Goal: Task Accomplishment & Management: Use online tool/utility

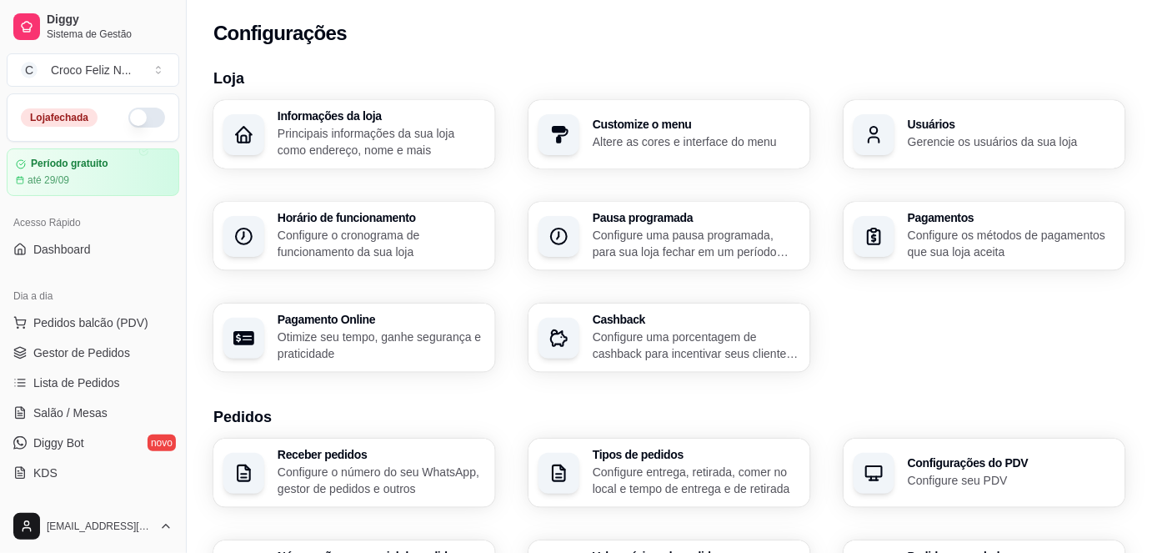
click at [147, 108] on div "Loja fechada" at bounding box center [93, 118] width 144 height 20
click at [147, 112] on button "button" at bounding box center [146, 118] width 37 height 20
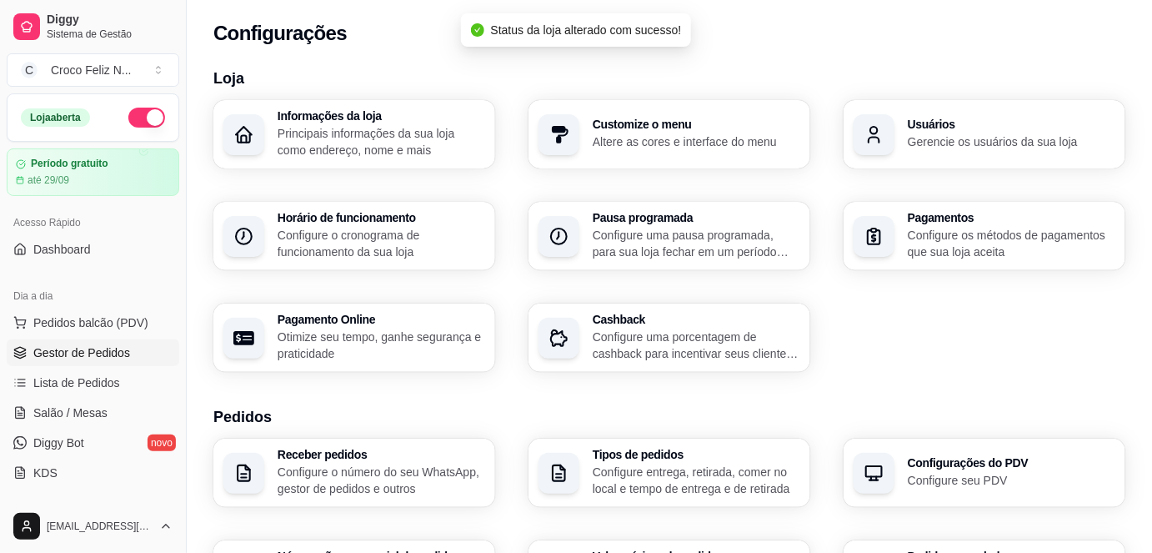
click at [103, 354] on span "Gestor de Pedidos" at bounding box center [81, 352] width 97 height 17
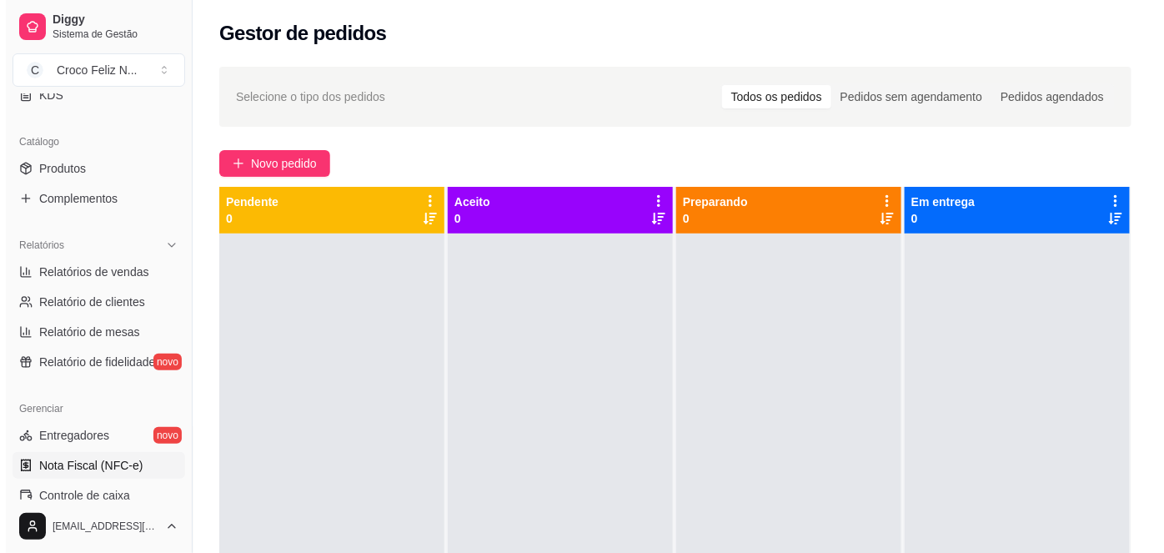
scroll to position [379, 0]
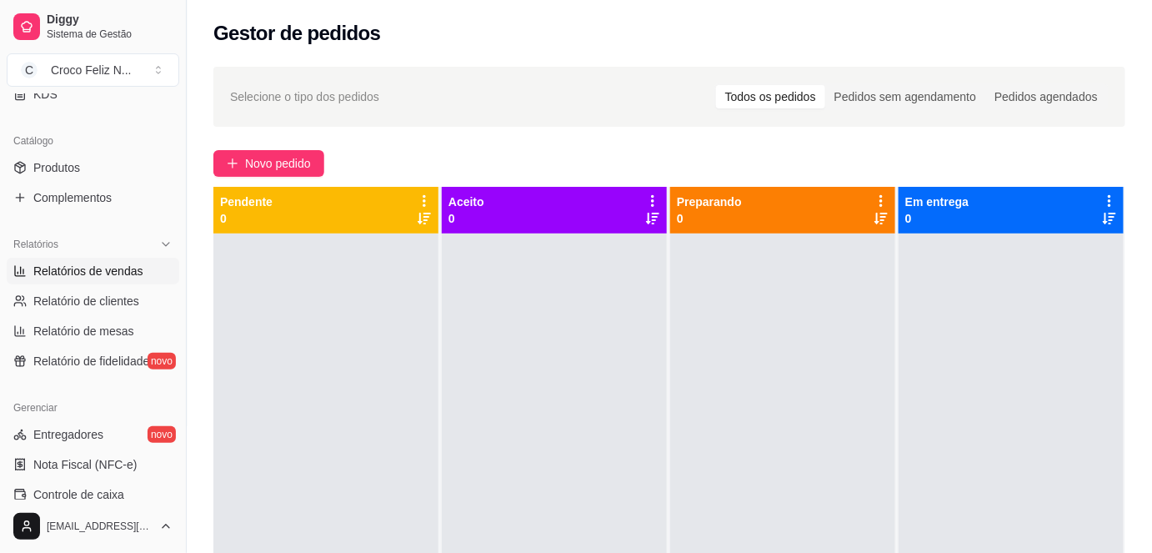
click at [100, 264] on span "Relatórios de vendas" at bounding box center [88, 271] width 110 height 17
select select "ALL"
select select "0"
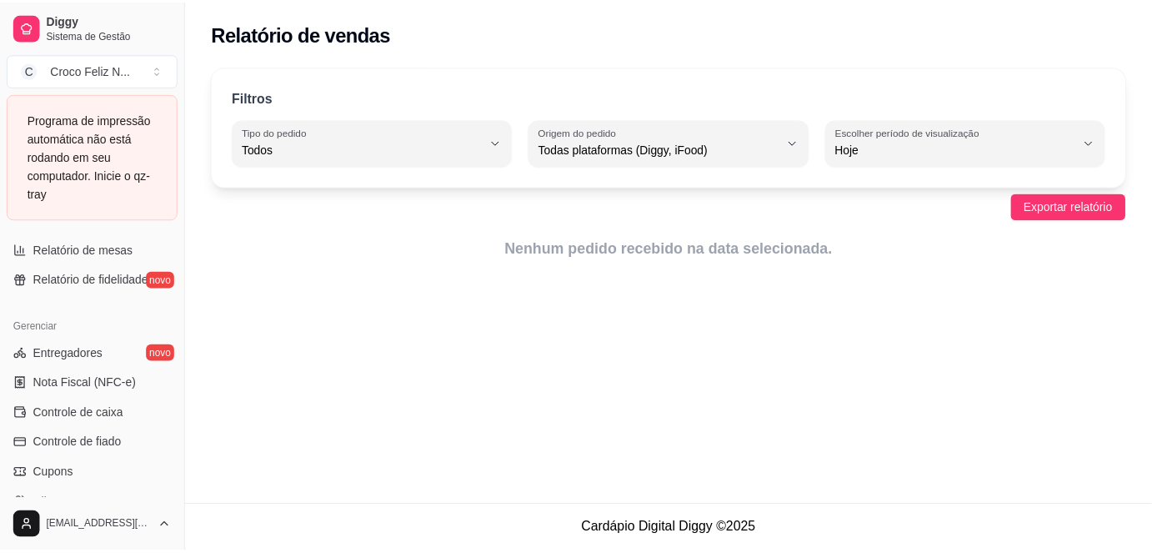
scroll to position [682, 0]
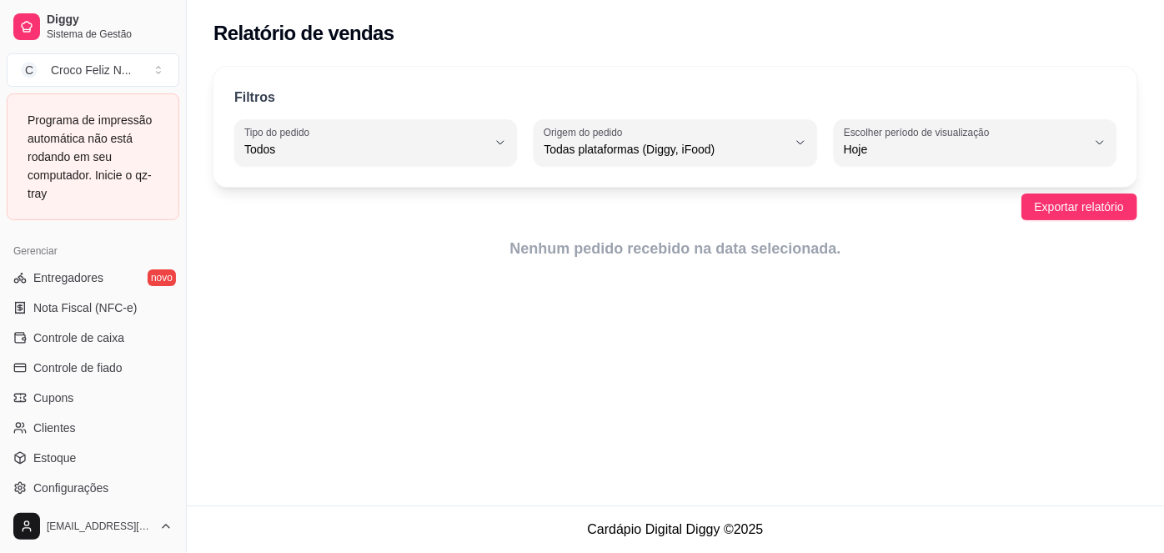
click at [108, 321] on ul "Entregadores novo Nota Fiscal (NFC-e) Controle de caixa Controle de fiado Cupon…" at bounding box center [93, 382] width 173 height 237
click at [114, 336] on span "Controle de caixa" at bounding box center [78, 337] width 91 height 17
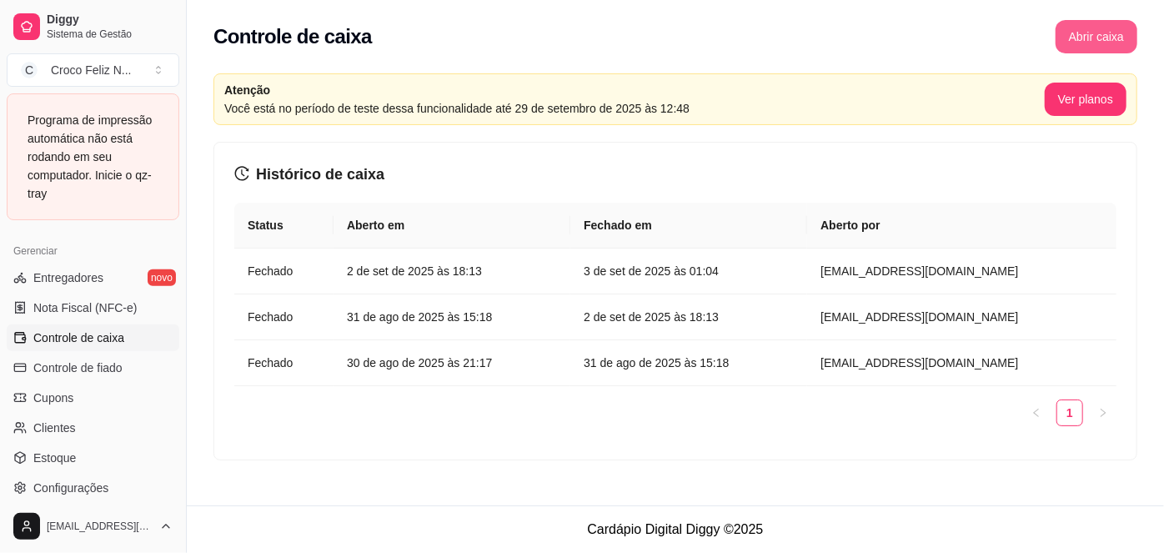
click at [1111, 55] on div "Controle de caixa Abrir caixa" at bounding box center [675, 31] width 977 height 63
click at [1098, 39] on button "Abrir caixa" at bounding box center [1096, 37] width 79 height 33
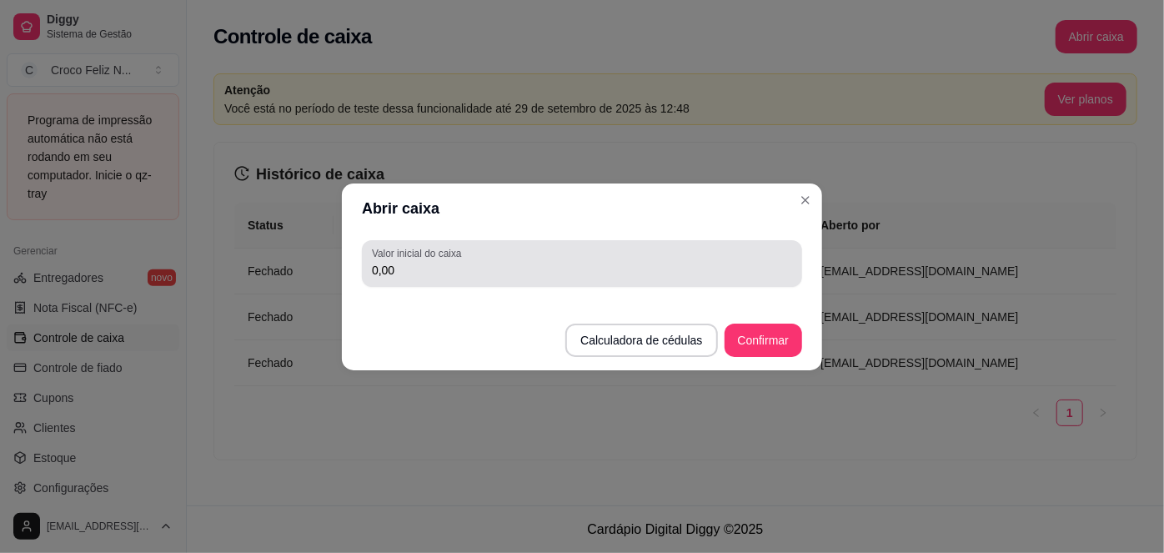
click at [490, 289] on div "Valor inicial do caixa 0,00" at bounding box center [582, 263] width 480 height 60
click at [490, 283] on div "Valor inicial do caixa 0,00" at bounding box center [582, 263] width 440 height 47
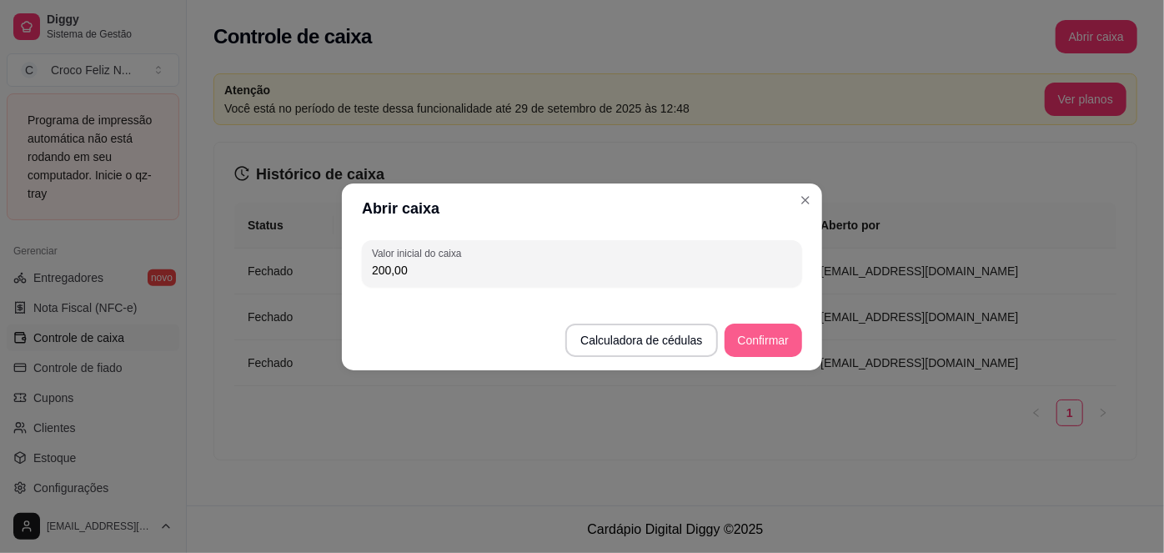
type input "200,00"
click at [758, 343] on button "Confirmar" at bounding box center [764, 340] width 76 height 33
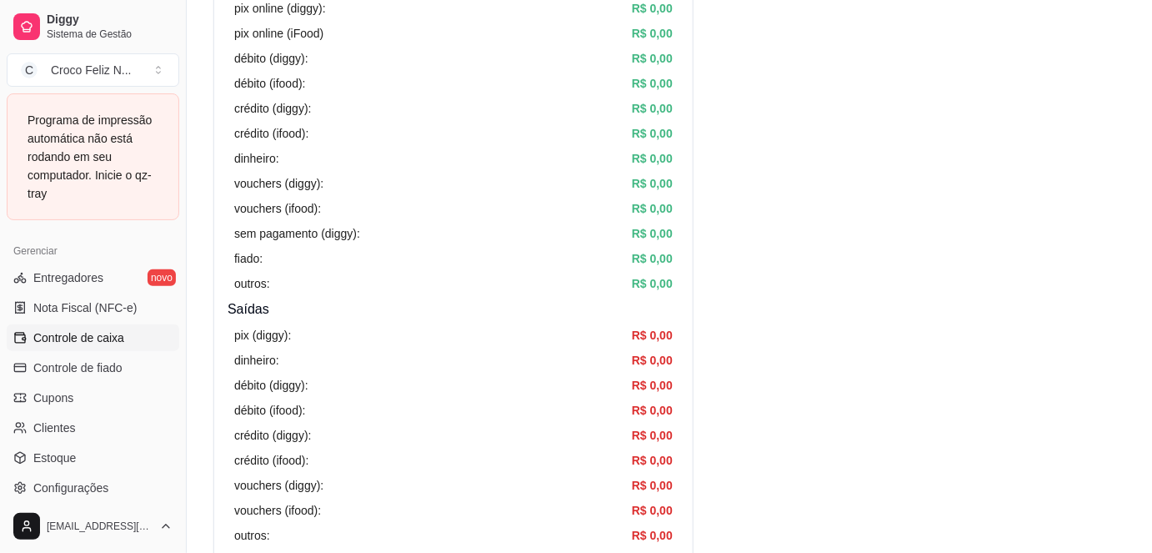
scroll to position [303, 0]
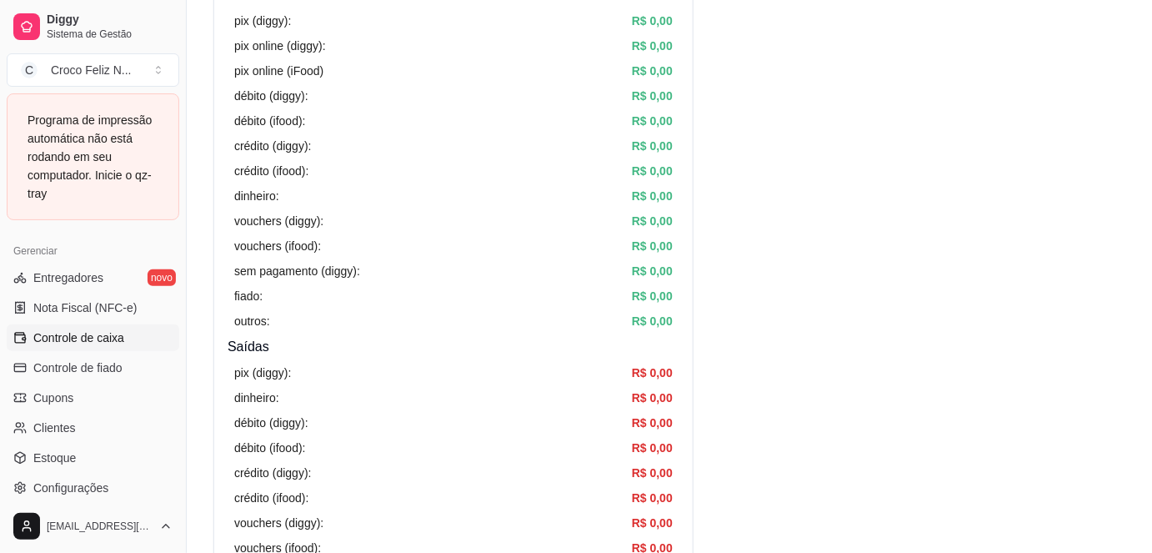
click at [0, 525] on div "[EMAIL_ADDRESS][DOMAIN_NAME]" at bounding box center [93, 526] width 186 height 53
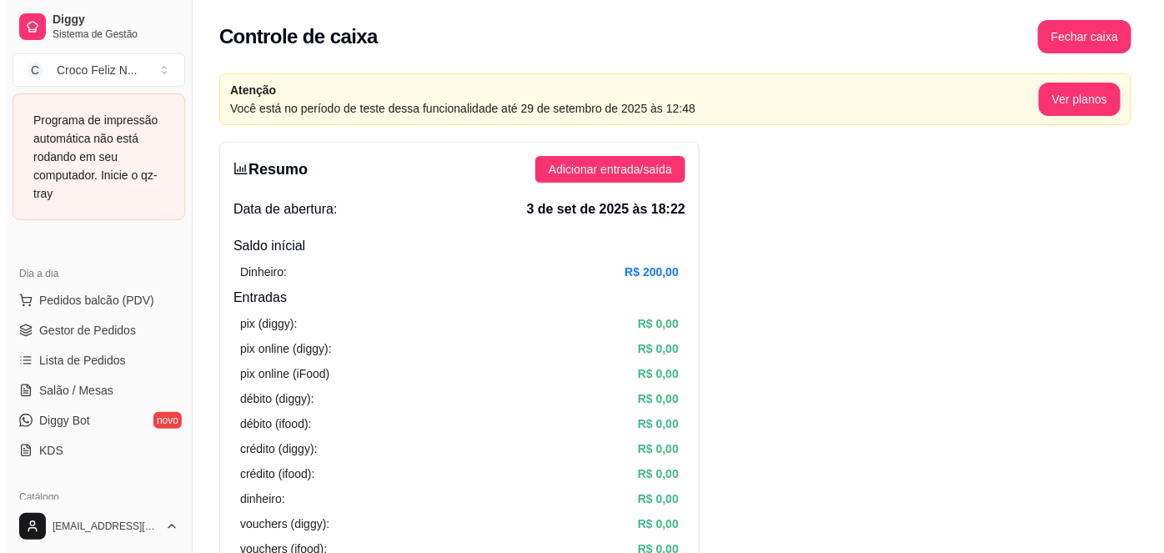
scroll to position [0, 0]
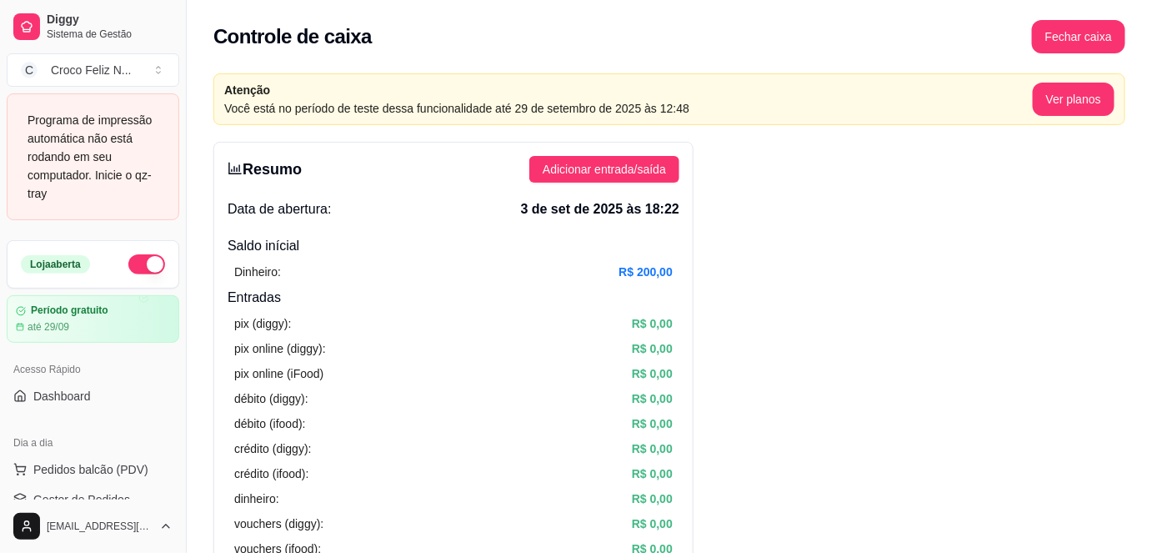
click at [120, 473] on ul "Pedidos balcão (PDV) Gestor de Pedidos Lista de Pedidos Salão / Mesas Diggy Bot…" at bounding box center [93, 544] width 173 height 177
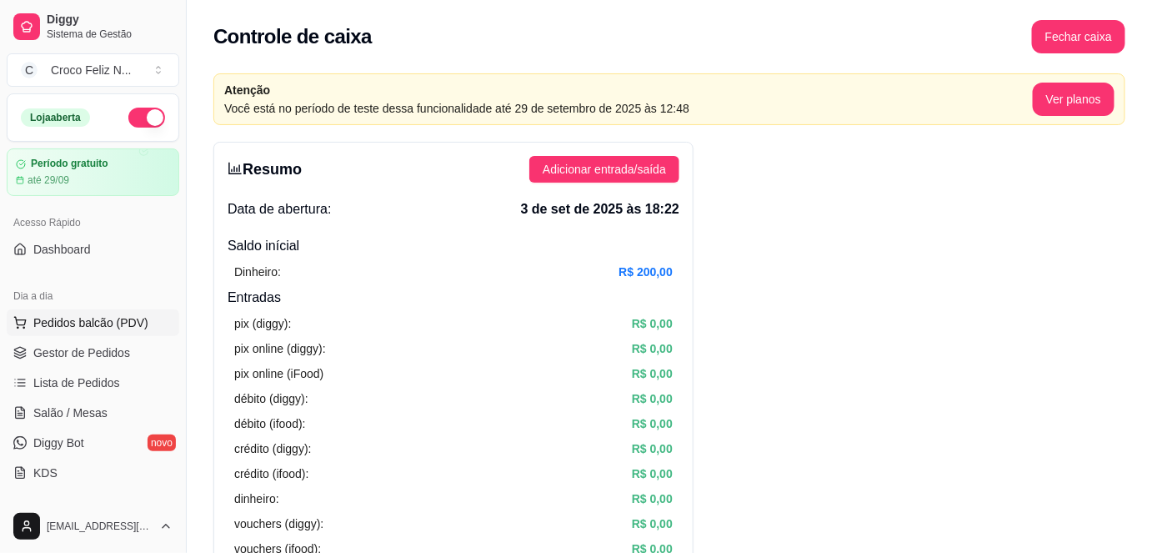
click at [93, 319] on span "Pedidos balcão (PDV)" at bounding box center [90, 322] width 115 height 17
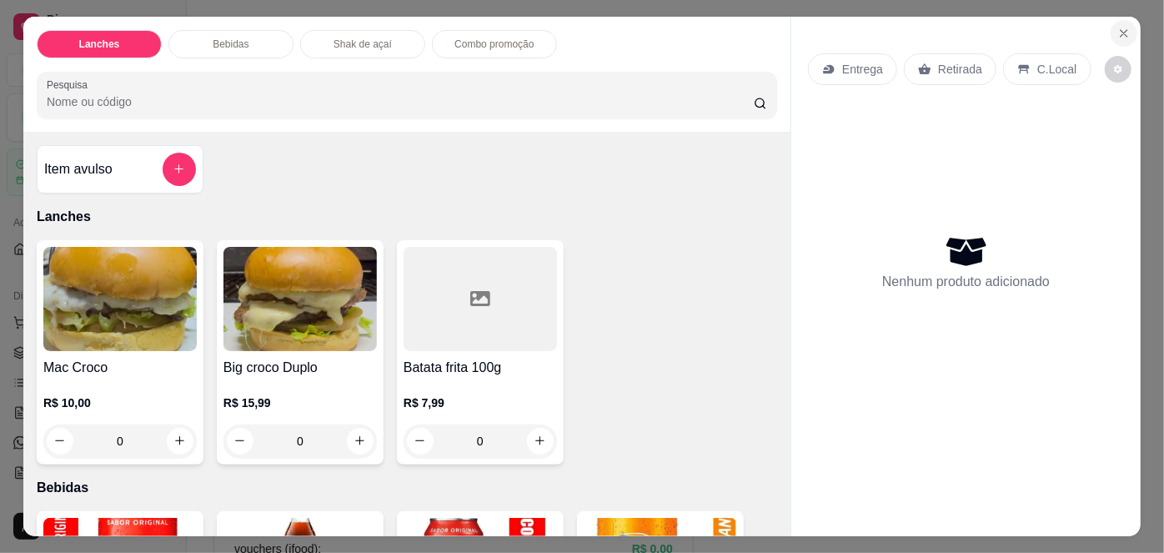
click at [1117, 28] on icon "Close" at bounding box center [1123, 33] width 13 height 13
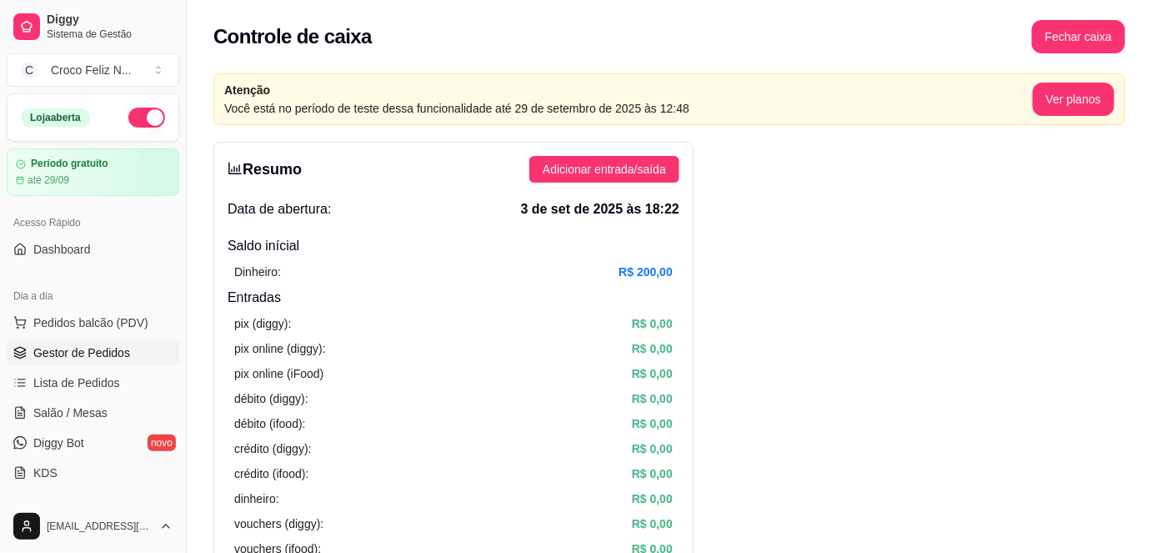
click at [88, 349] on span "Gestor de Pedidos" at bounding box center [81, 352] width 97 height 17
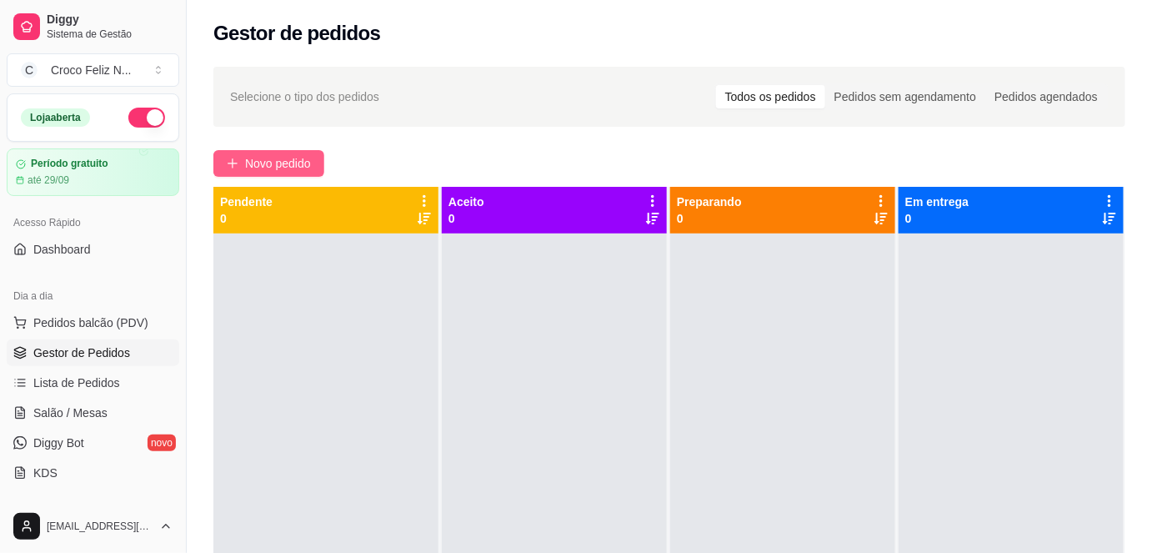
click at [289, 157] on span "Novo pedido" at bounding box center [278, 163] width 66 height 18
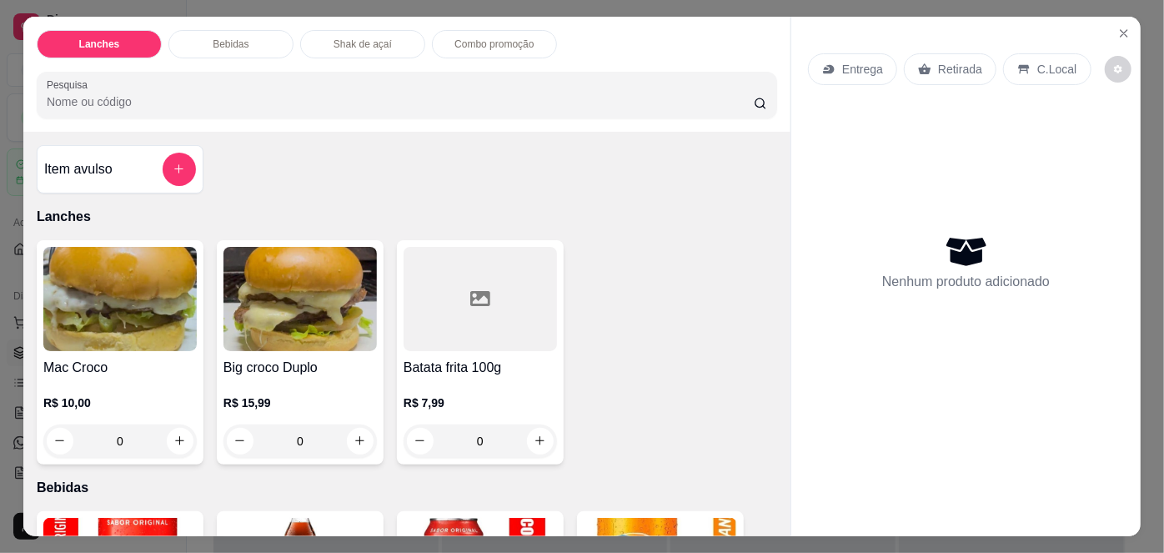
drag, startPoint x: 170, startPoint y: 497, endPoint x: 265, endPoint y: 547, distance: 107.4
drag, startPoint x: 265, startPoint y: 547, endPoint x: 734, endPoint y: 229, distance: 566.2
click at [734, 229] on div "Item avulso Lanches Mac Croco R$ 10,00 0 Big croco Duplo R$ 15,99 0 Batata frit…" at bounding box center [406, 334] width 767 height 404
click at [342, 299] on img at bounding box center [299, 299] width 153 height 104
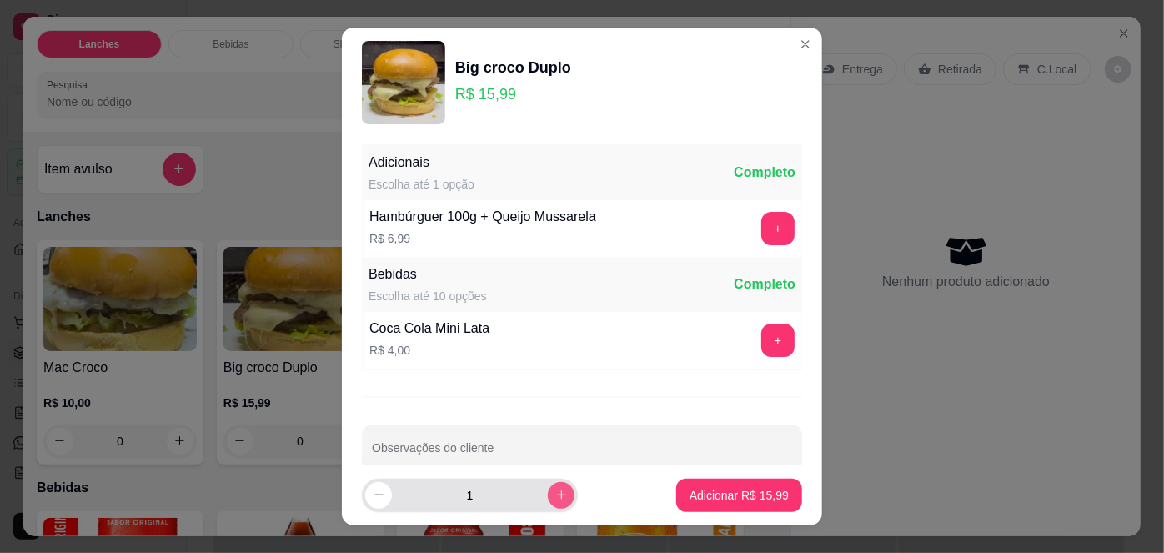
click at [555, 490] on icon "increase-product-quantity" at bounding box center [561, 495] width 13 height 13
type input "2"
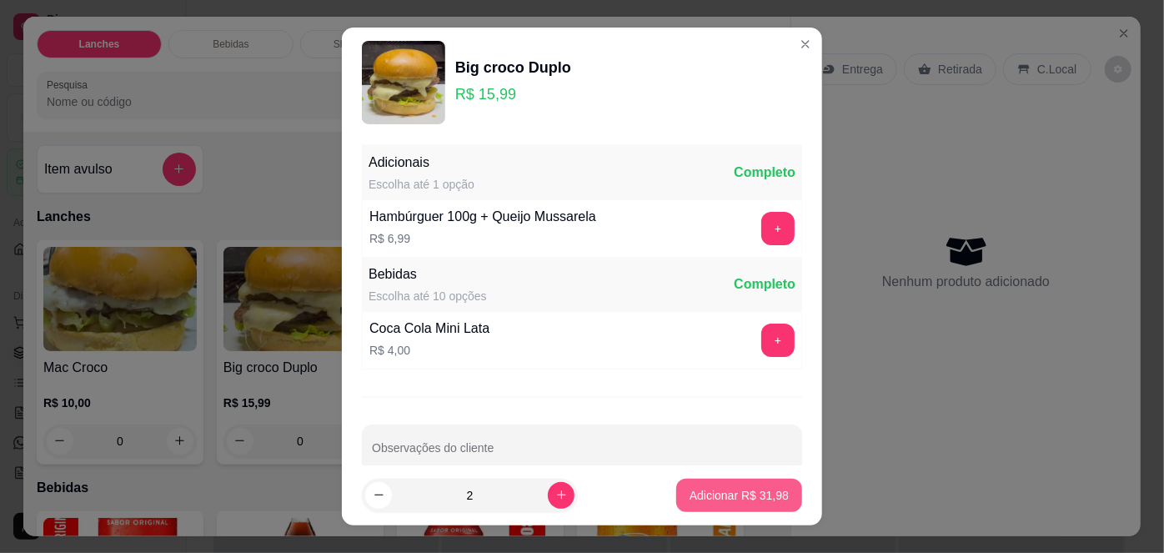
click at [750, 502] on p "Adicionar R$ 31,98" at bounding box center [739, 495] width 99 height 17
type input "2"
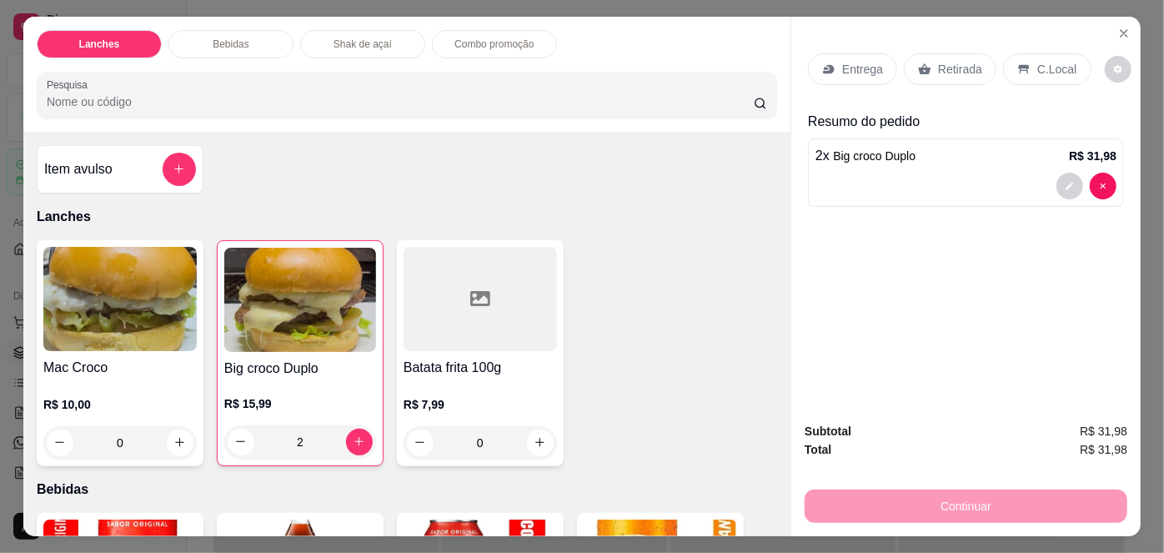
click at [958, 64] on p "Retirada" at bounding box center [960, 69] width 44 height 17
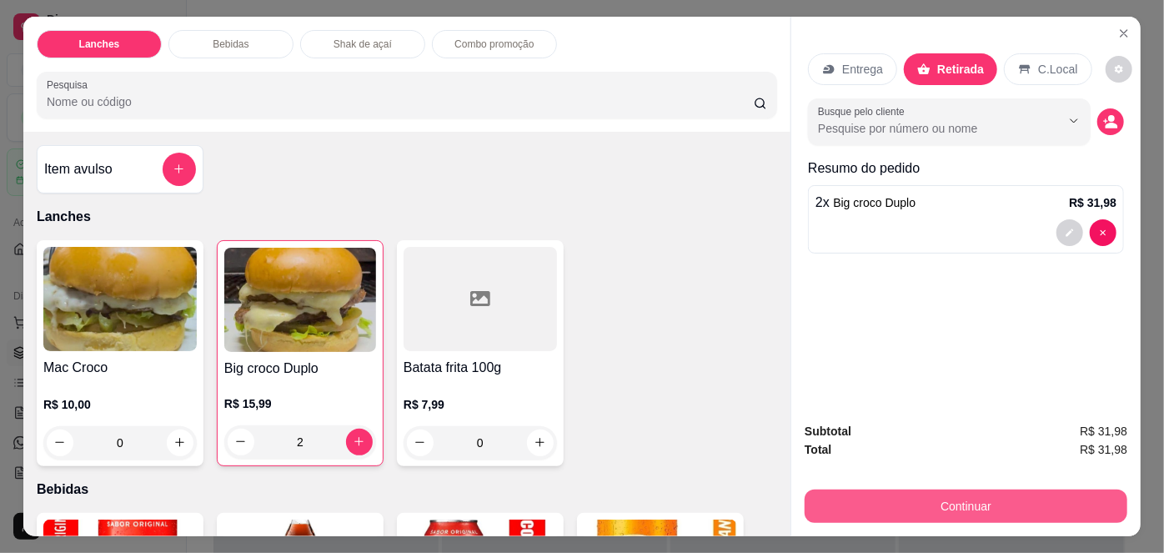
click at [992, 507] on button "Continuar" at bounding box center [966, 506] width 323 height 33
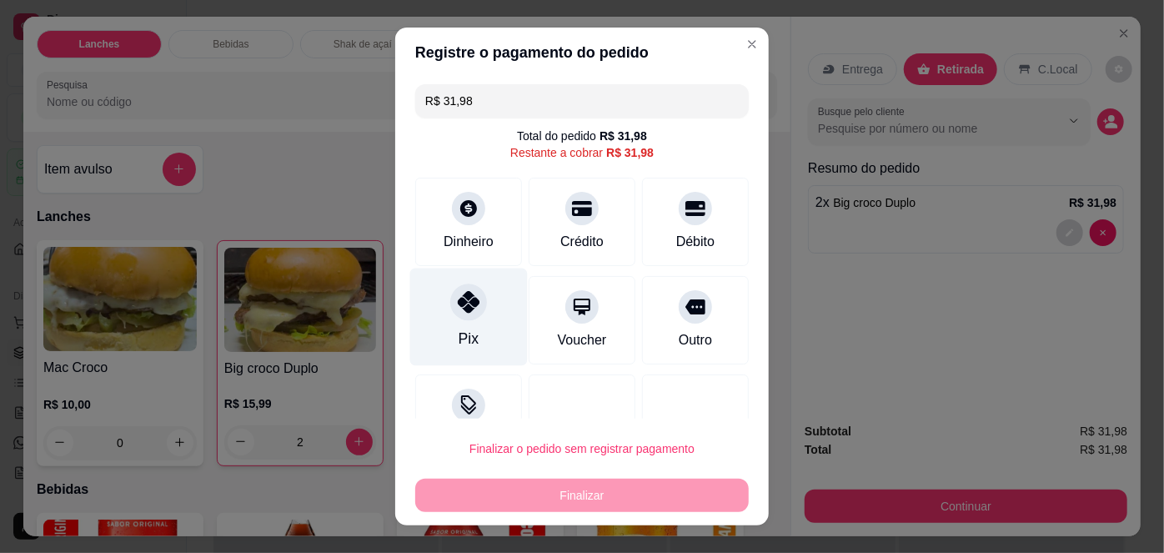
click at [458, 307] on icon at bounding box center [469, 302] width 22 height 22
type input "R$ 0,00"
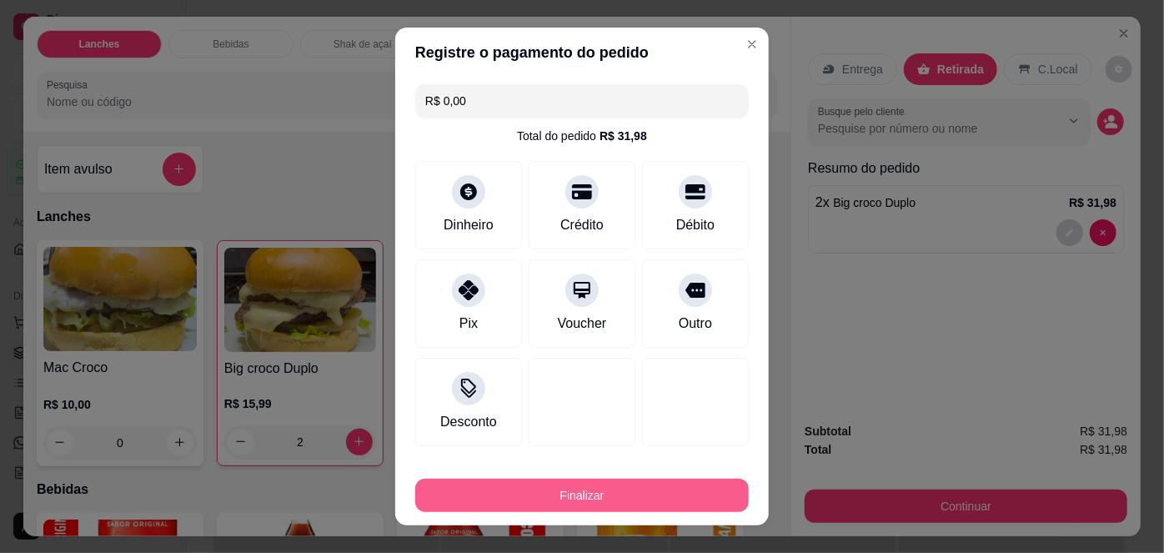
click at [605, 487] on button "Finalizar" at bounding box center [582, 495] width 334 height 33
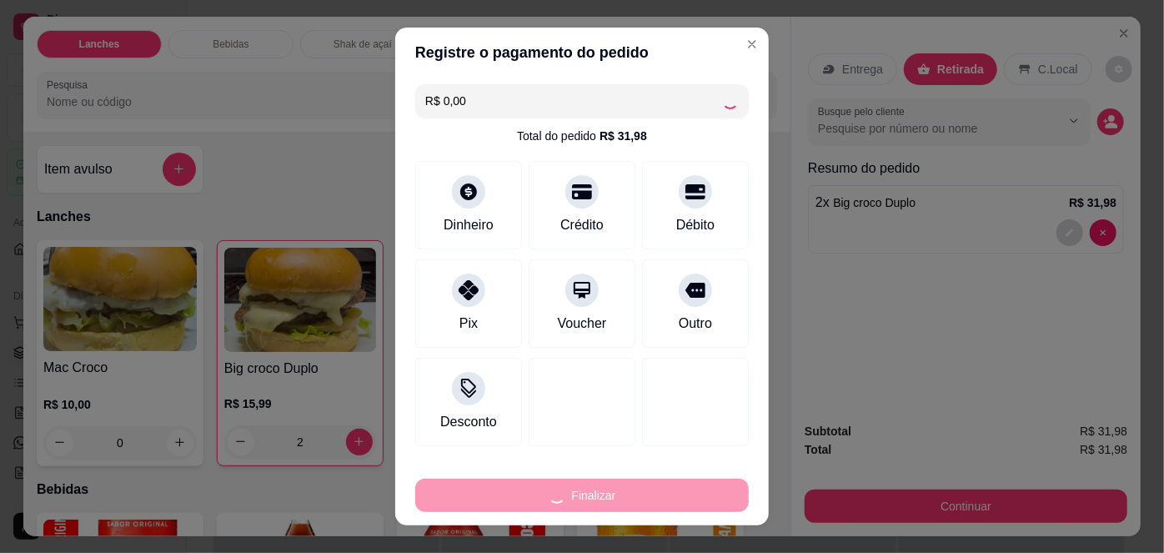
type input "0"
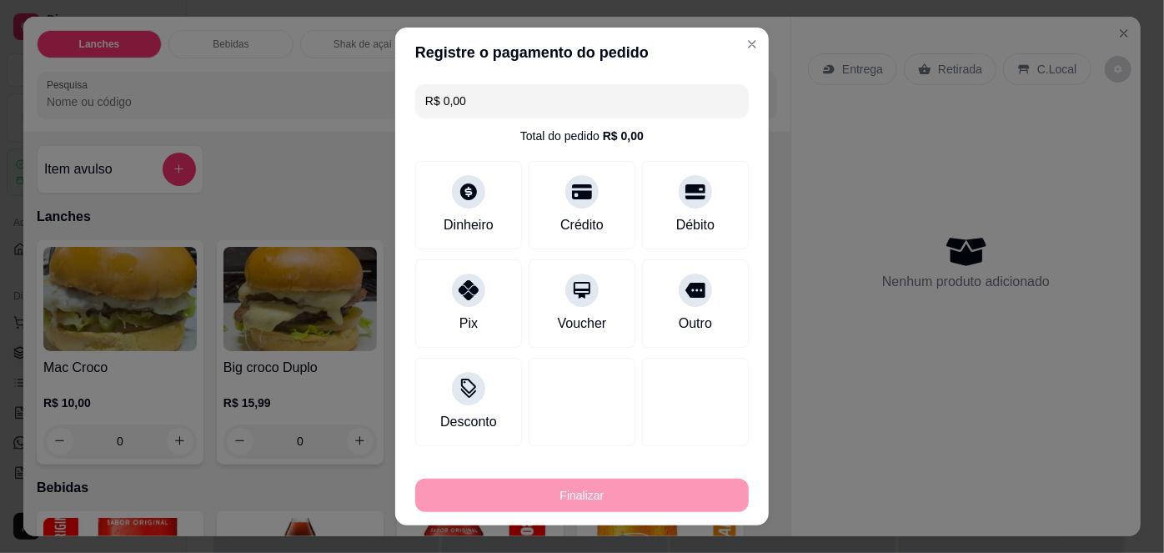
type input "-R$ 31,98"
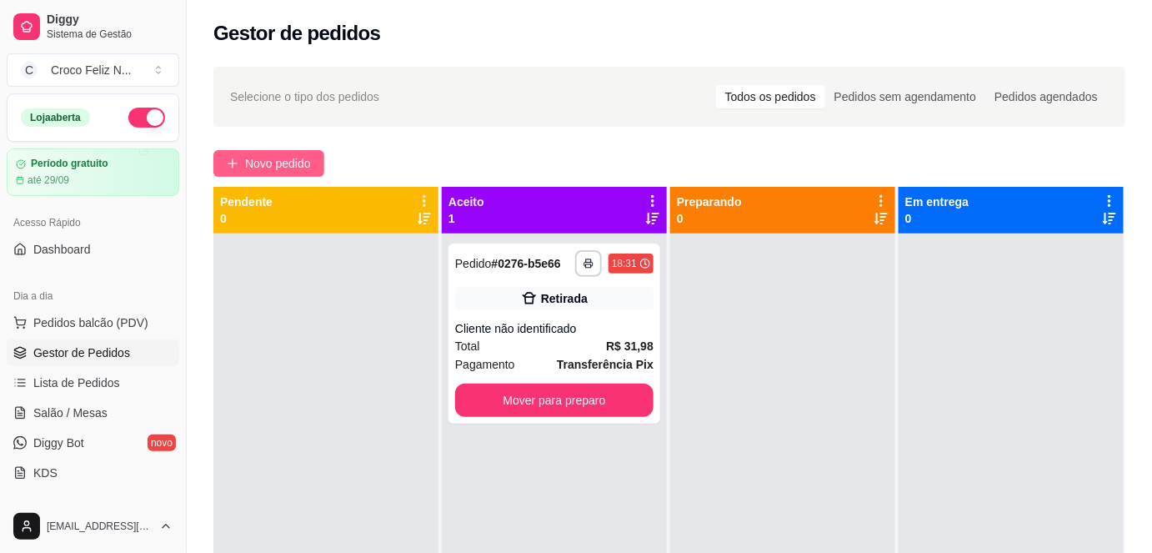
click at [264, 169] on span "Novo pedido" at bounding box center [278, 163] width 66 height 18
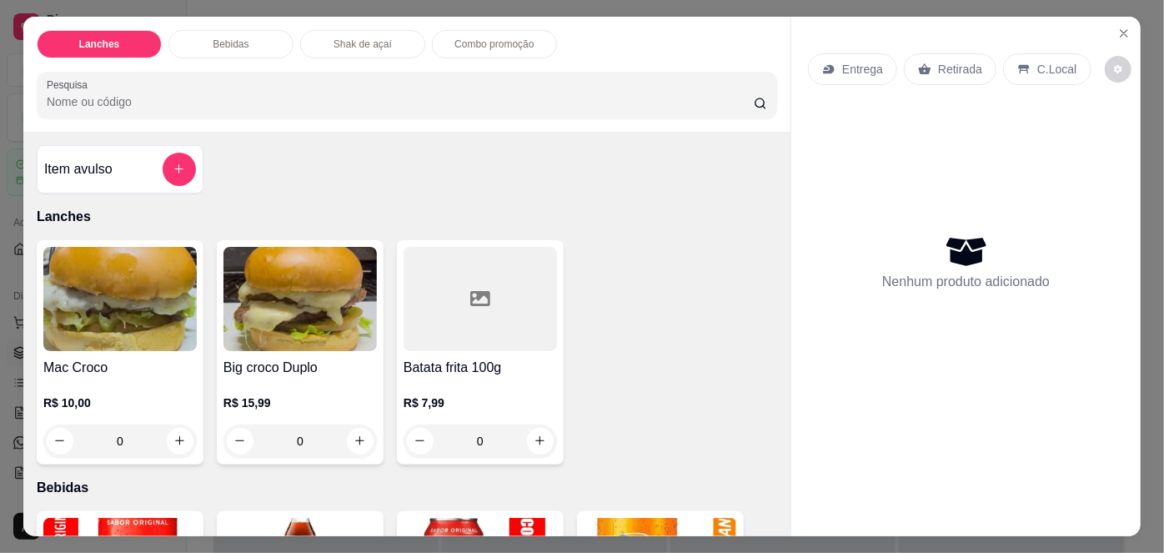
click at [289, 338] on img at bounding box center [299, 299] width 153 height 104
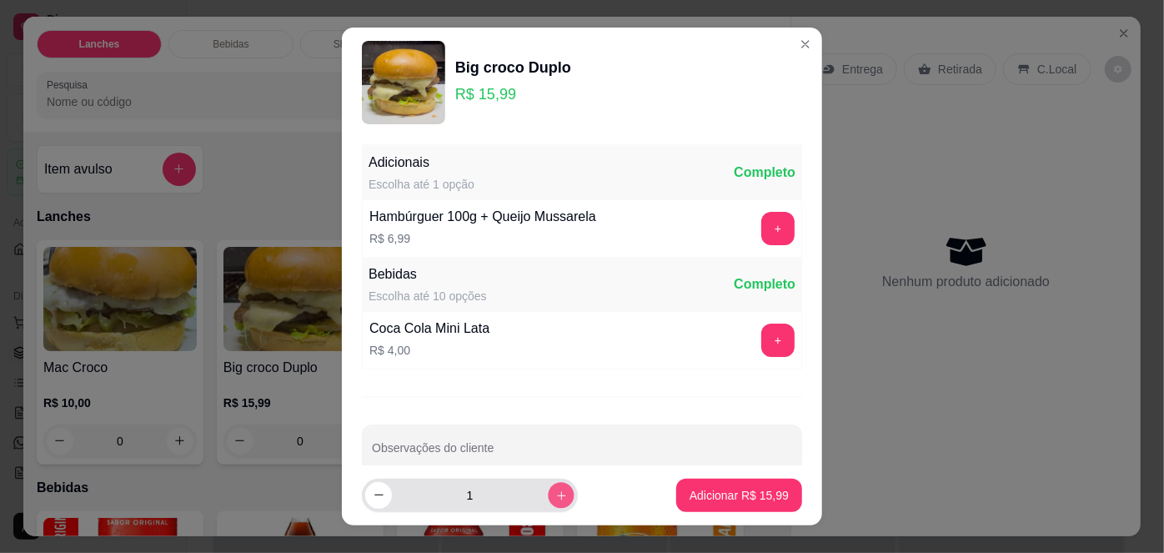
click at [555, 490] on icon "increase-product-quantity" at bounding box center [561, 496] width 13 height 13
type input "2"
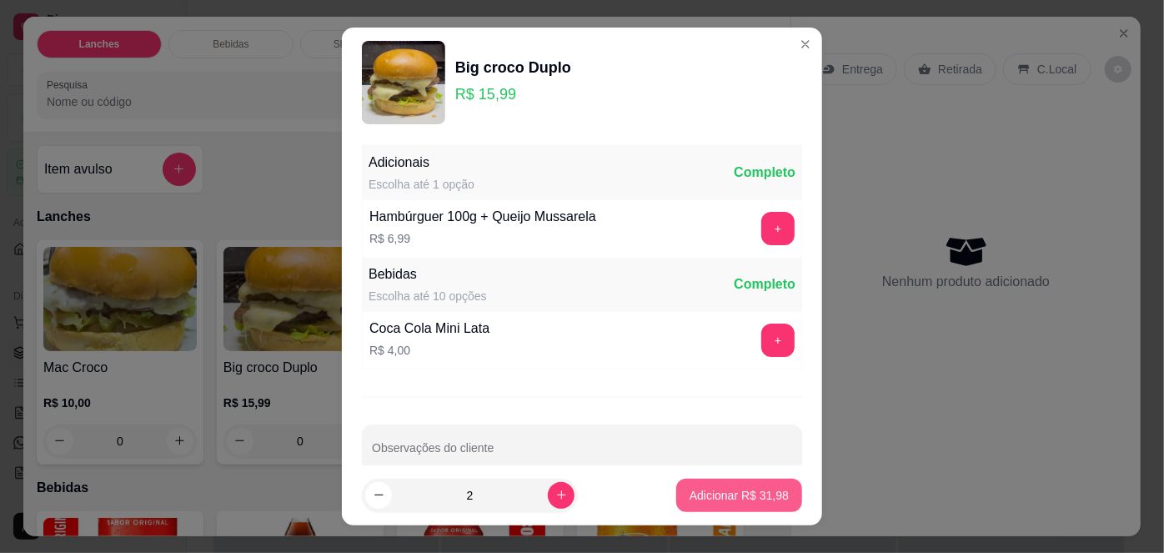
click at [706, 495] on p "Adicionar R$ 31,98" at bounding box center [739, 495] width 99 height 17
type input "2"
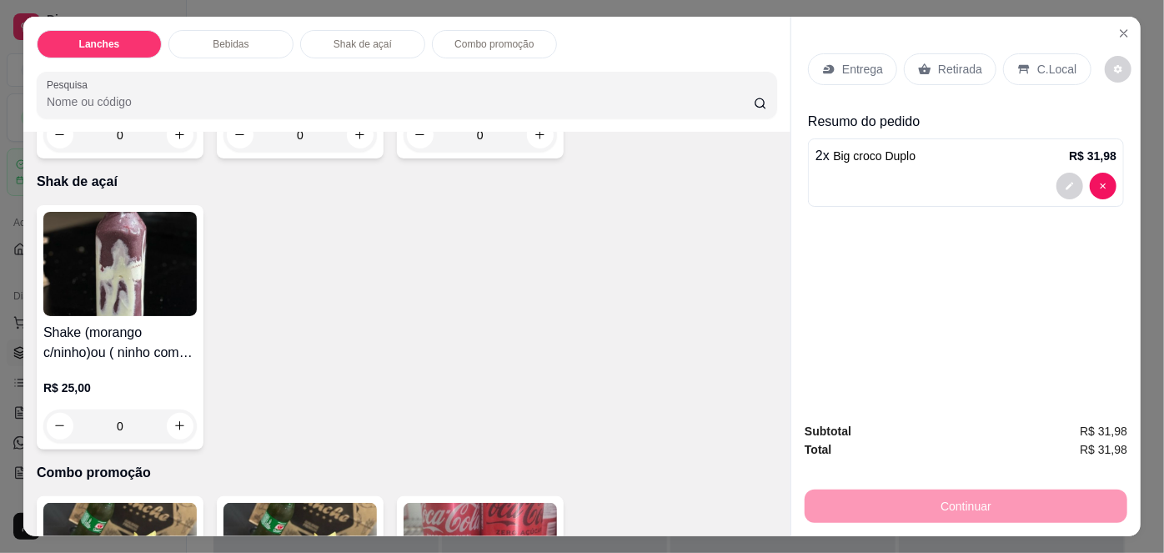
scroll to position [1364, 0]
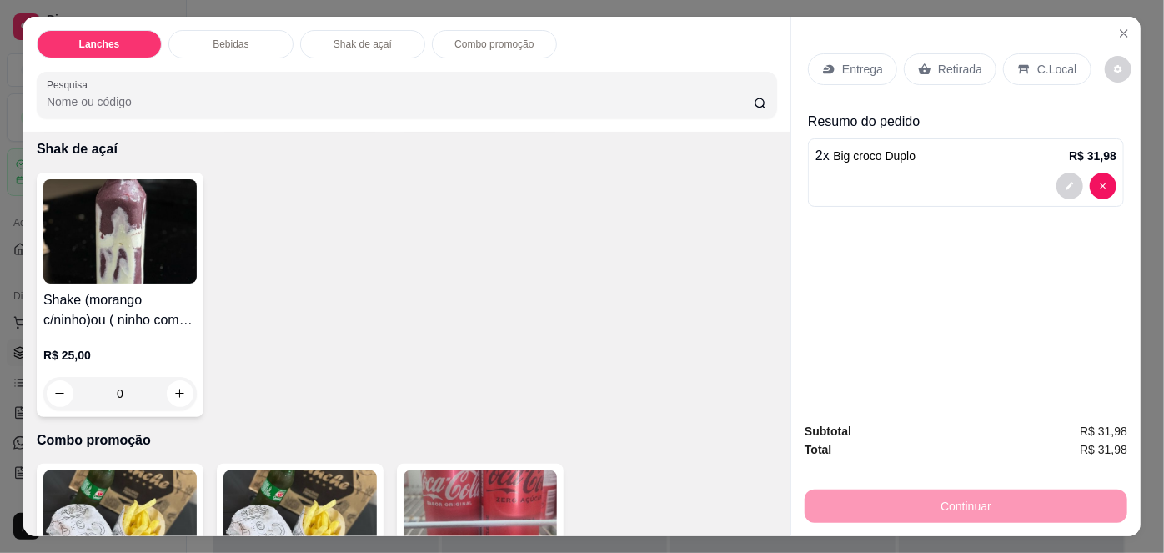
click at [100, 227] on img at bounding box center [119, 231] width 153 height 104
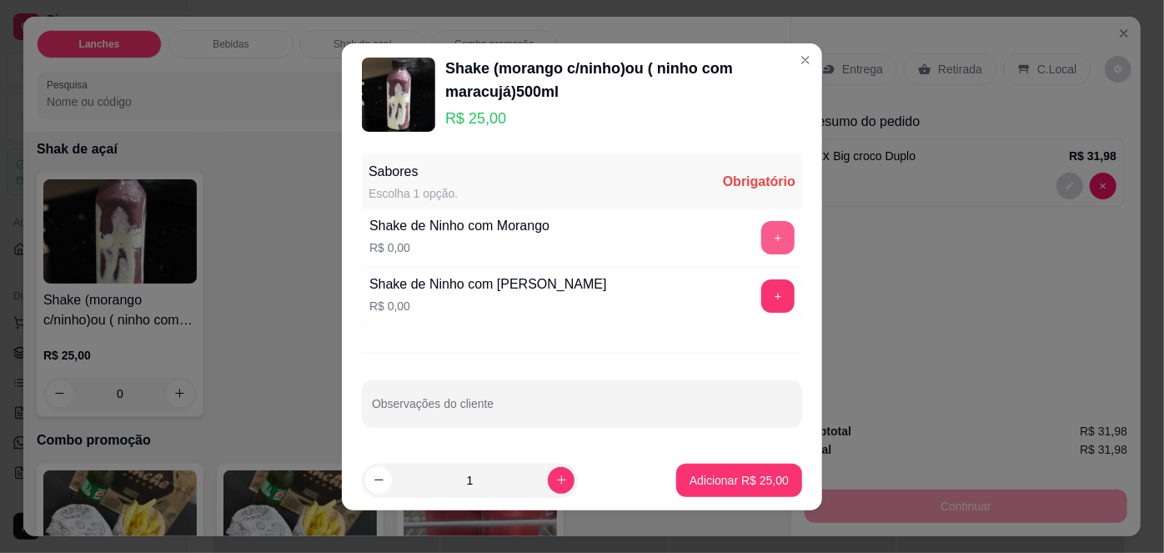
click at [761, 242] on button "+" at bounding box center [777, 237] width 33 height 33
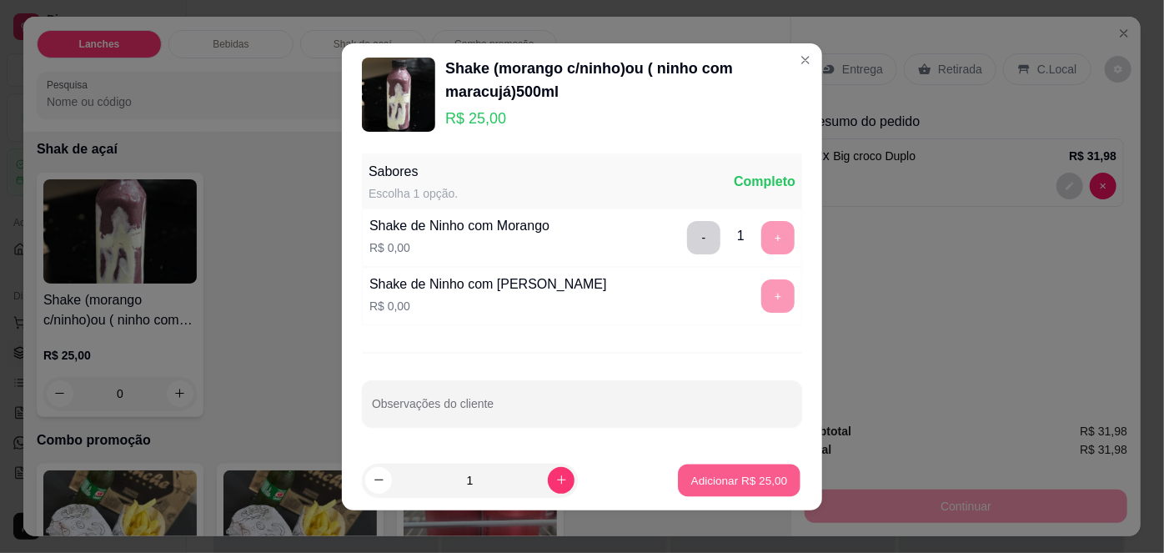
click at [724, 477] on p "Adicionar R$ 25,00" at bounding box center [739, 480] width 97 height 16
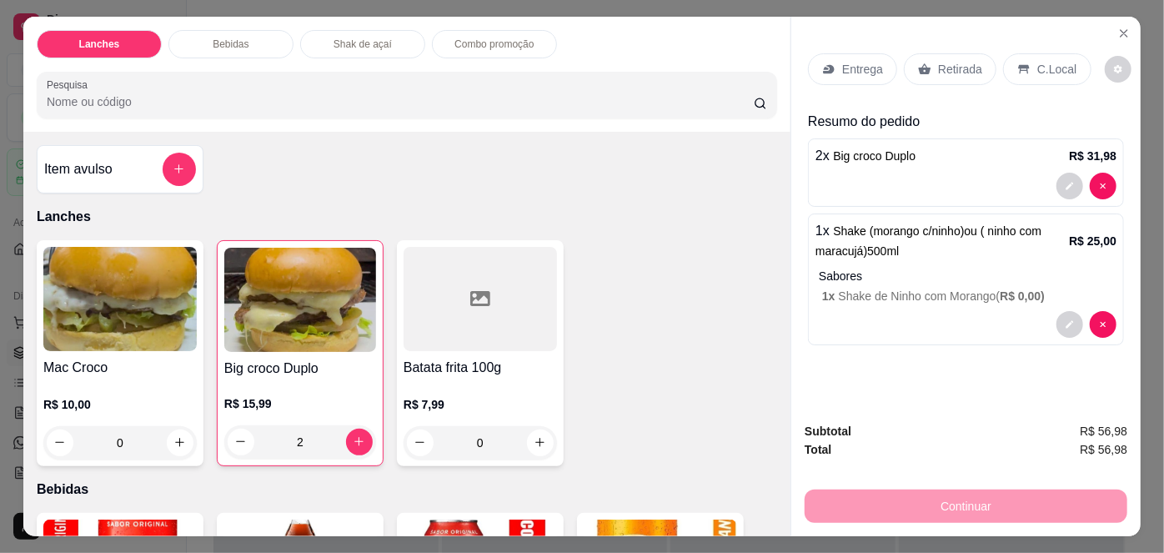
scroll to position [0, 0]
click at [471, 311] on div at bounding box center [480, 299] width 153 height 104
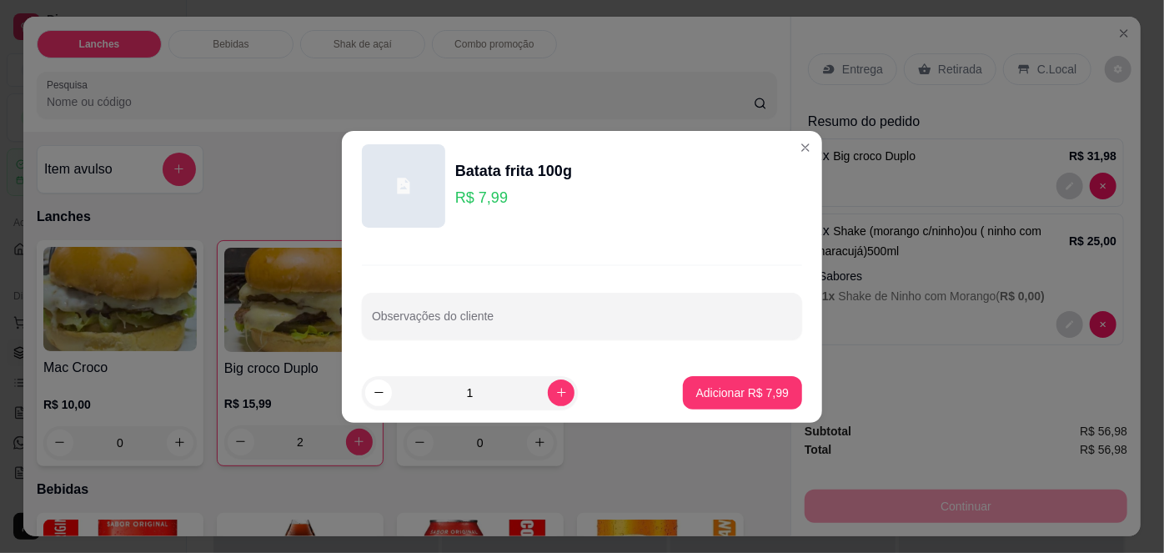
click at [792, 383] on footer "1 Adicionar R$ 7,99" at bounding box center [582, 393] width 480 height 60
click at [778, 382] on button "Adicionar R$ 7,99" at bounding box center [742, 392] width 119 height 33
type input "1"
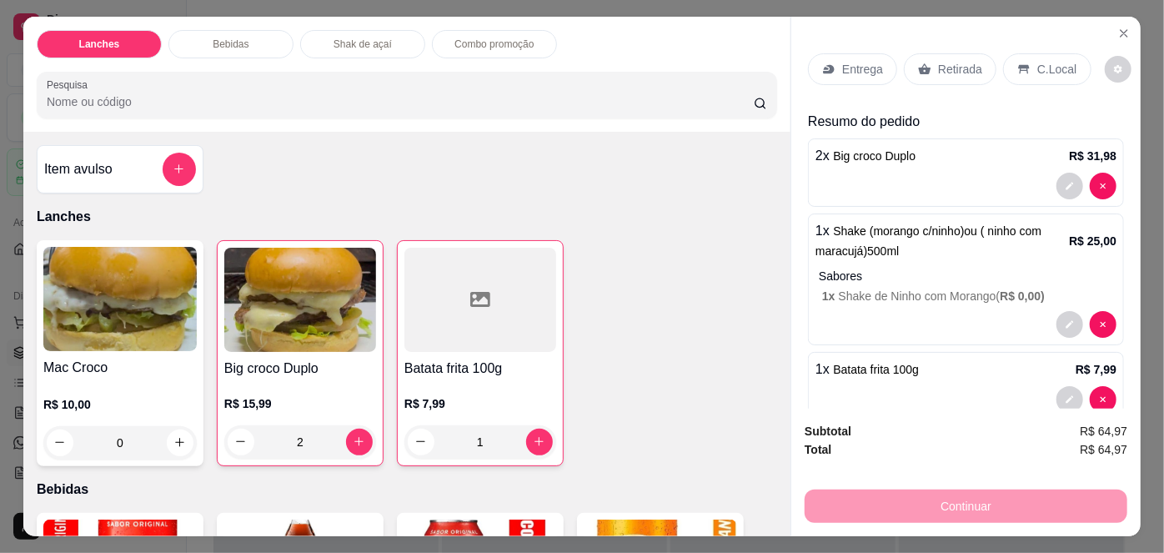
click at [972, 60] on div "Retirada" at bounding box center [950, 69] width 93 height 32
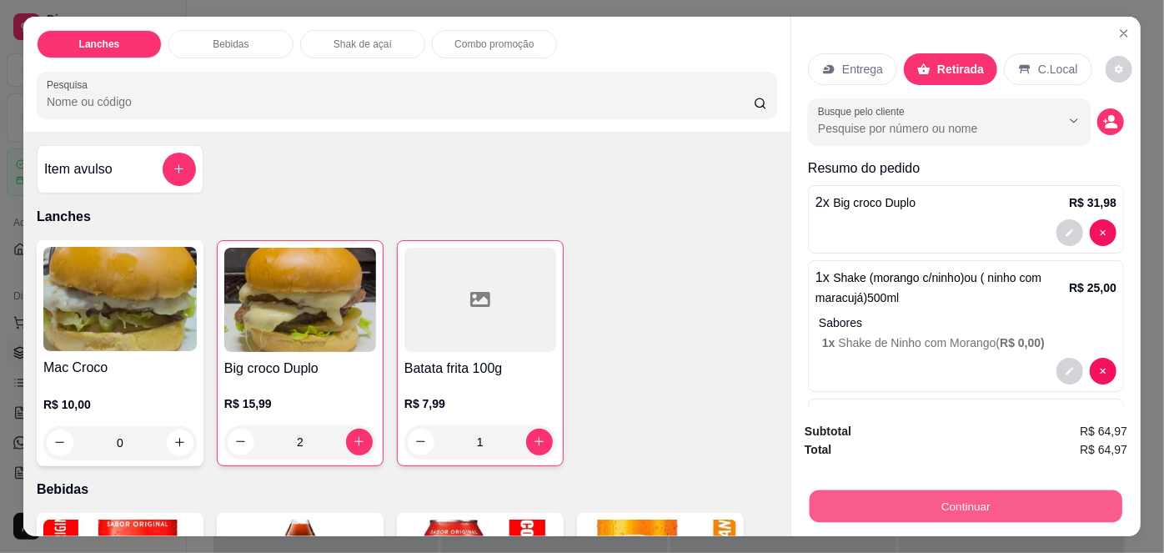
click at [992, 505] on button "Continuar" at bounding box center [966, 506] width 313 height 33
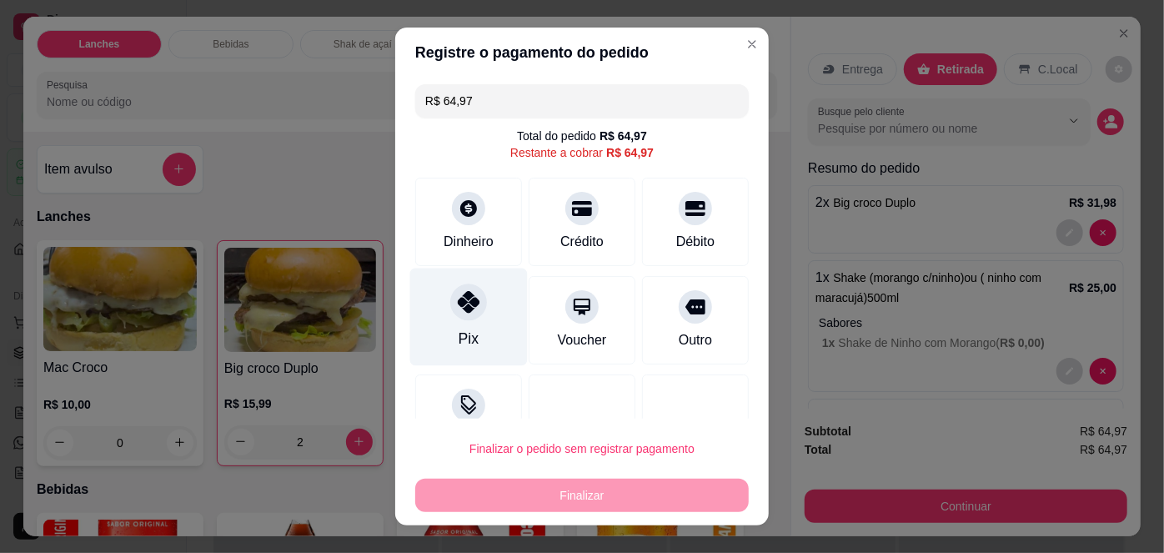
click at [464, 320] on div "Pix" at bounding box center [469, 318] width 118 height 98
type input "R$ 0,00"
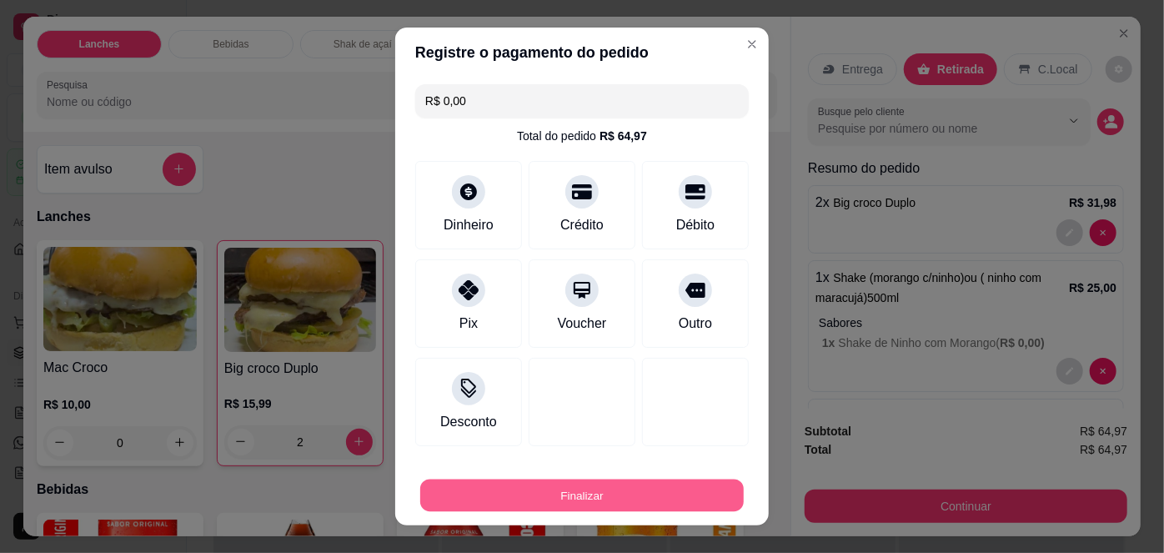
click at [540, 496] on button "Finalizar" at bounding box center [582, 495] width 324 height 33
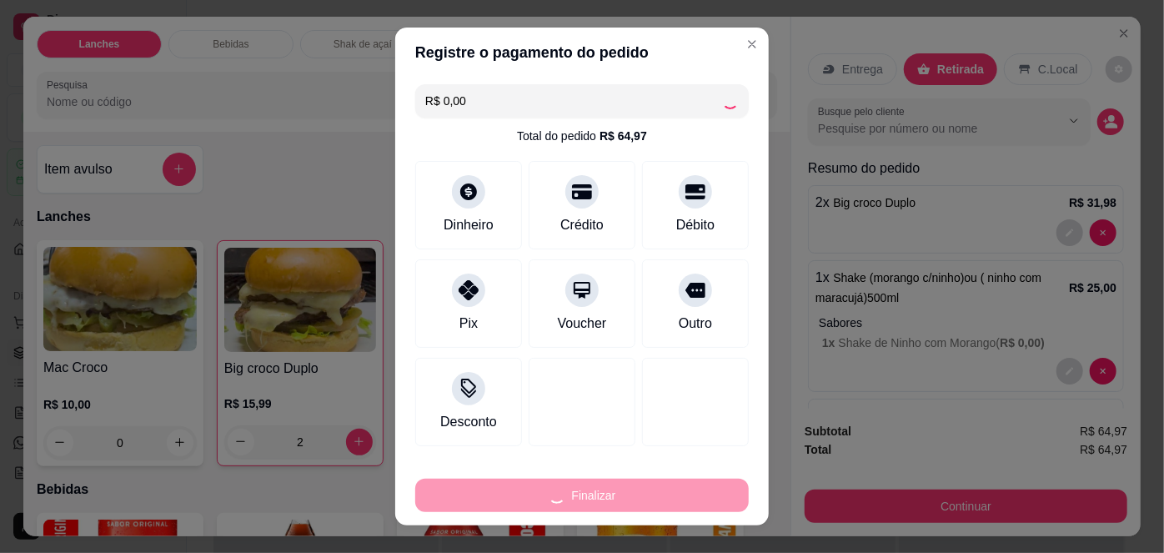
type input "0"
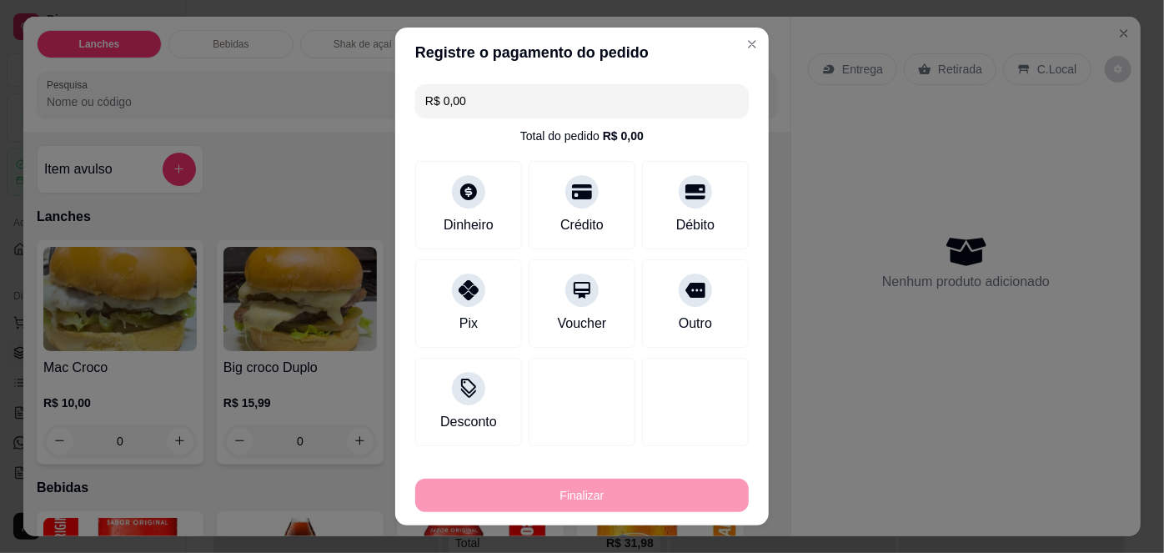
type input "-R$ 64,97"
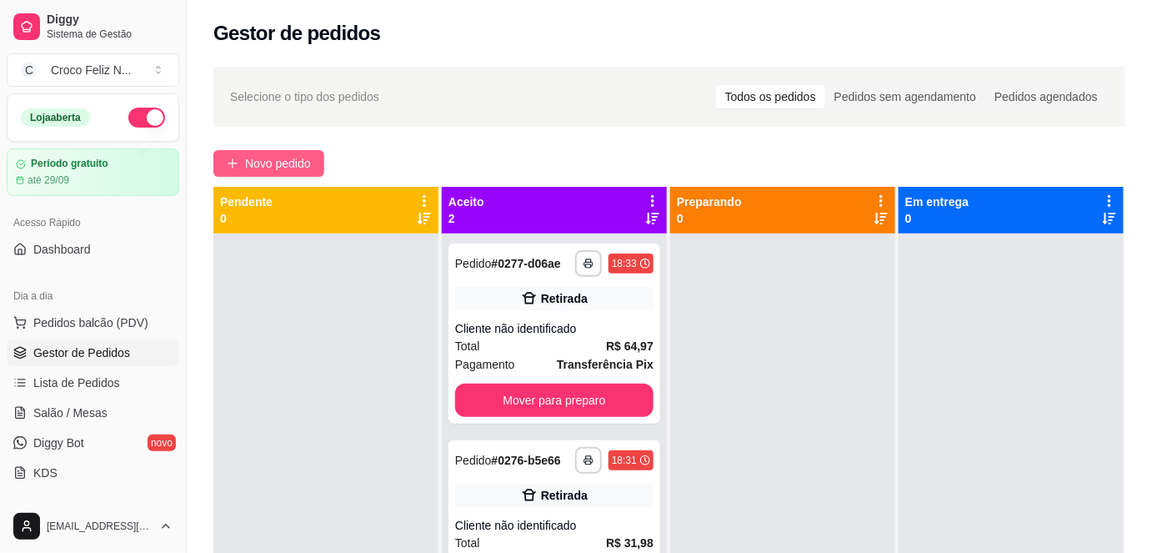
click at [314, 161] on button "Novo pedido" at bounding box center [268, 163] width 111 height 27
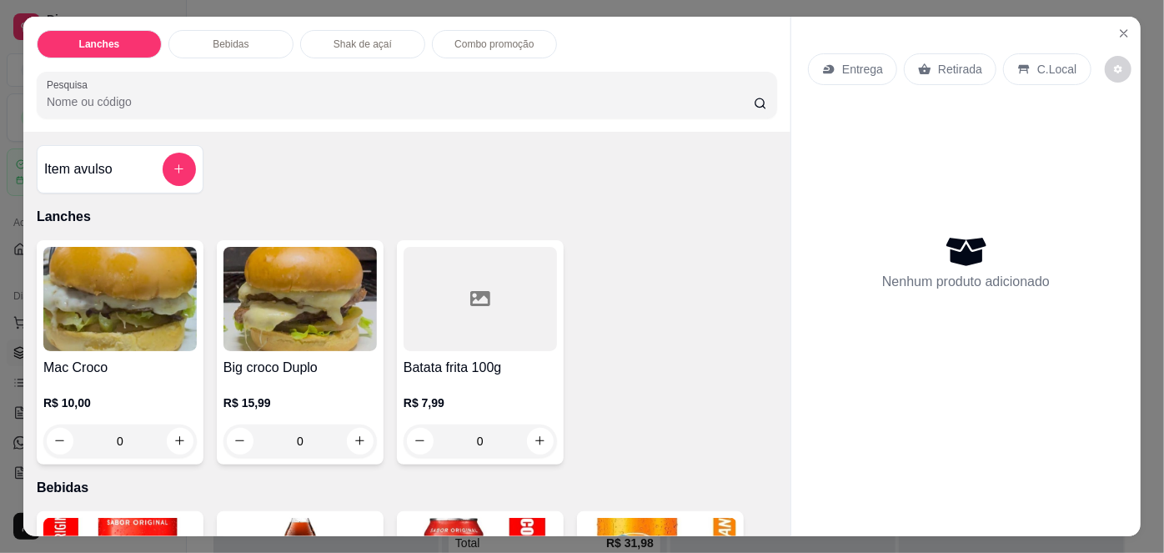
click at [105, 385] on div "R$ 10,00 0" at bounding box center [119, 418] width 153 height 80
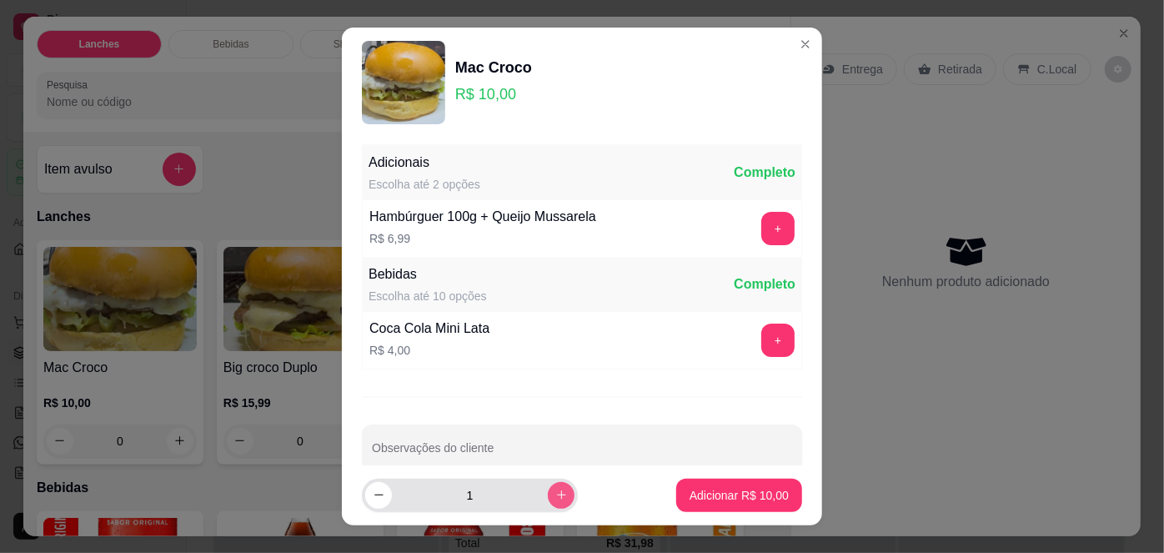
click at [555, 492] on icon "increase-product-quantity" at bounding box center [561, 495] width 13 height 13
click at [555, 492] on icon "increase-product-quantity" at bounding box center [561, 496] width 13 height 13
click at [555, 492] on icon "increase-product-quantity" at bounding box center [561, 495] width 13 height 13
type input "5"
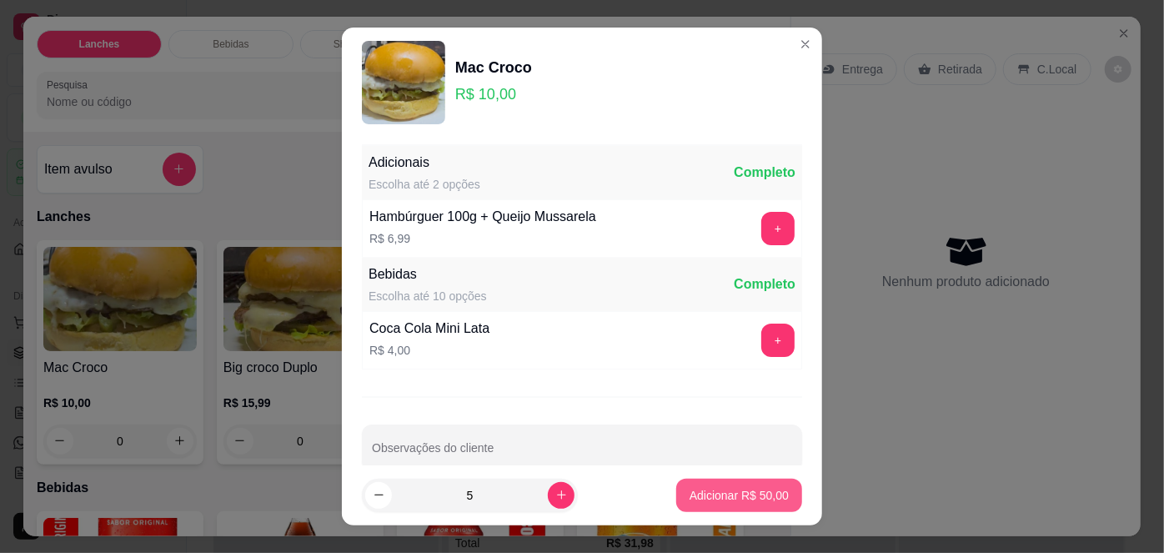
click at [762, 500] on p "Adicionar R$ 50,00" at bounding box center [739, 495] width 99 height 17
type input "5"
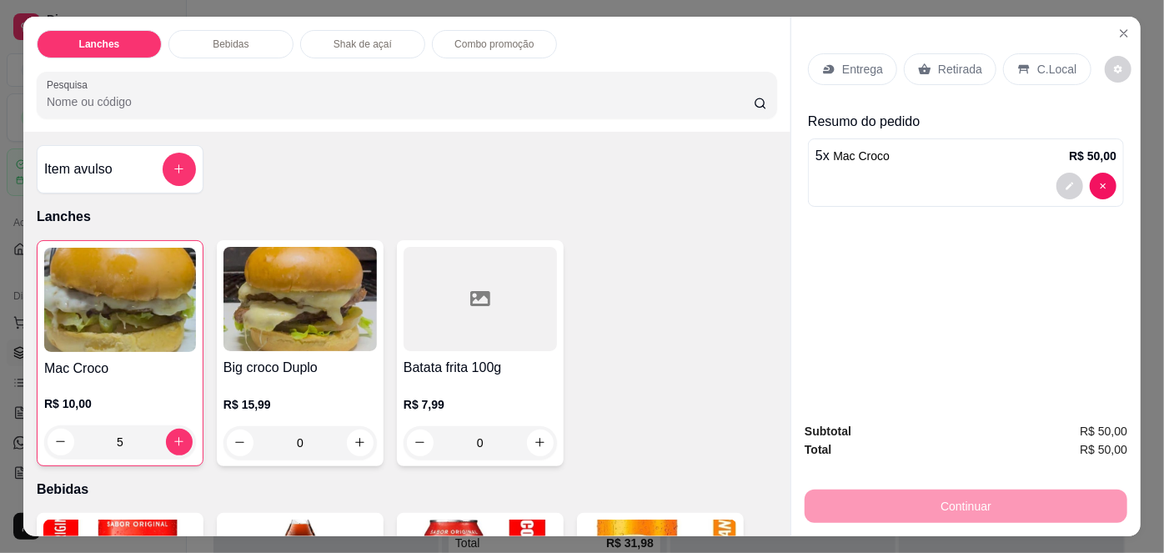
click at [946, 63] on p "Retirada" at bounding box center [960, 69] width 44 height 17
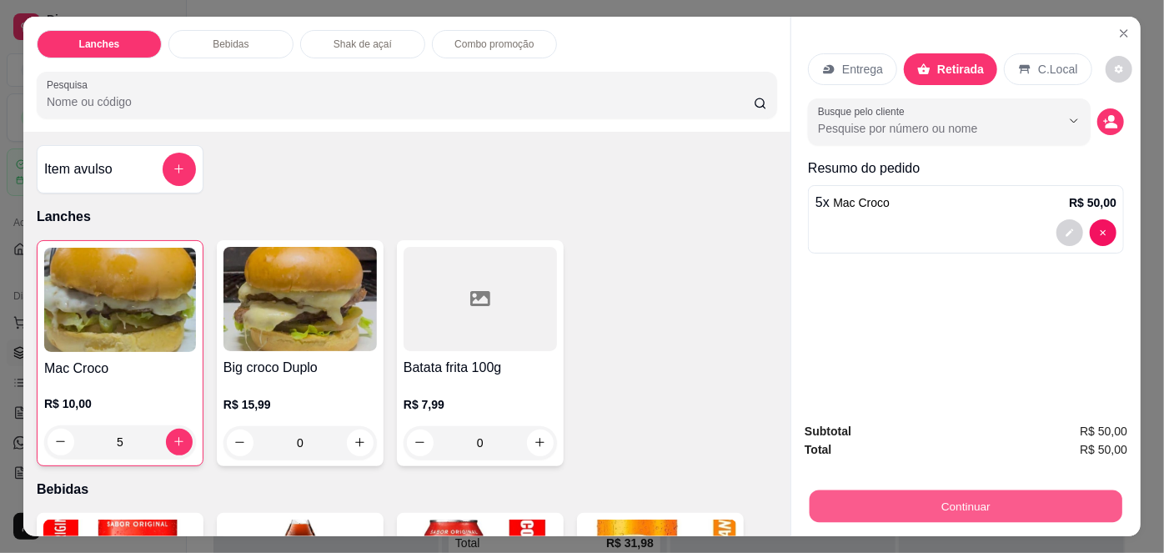
click at [969, 506] on button "Continuar" at bounding box center [966, 506] width 313 height 33
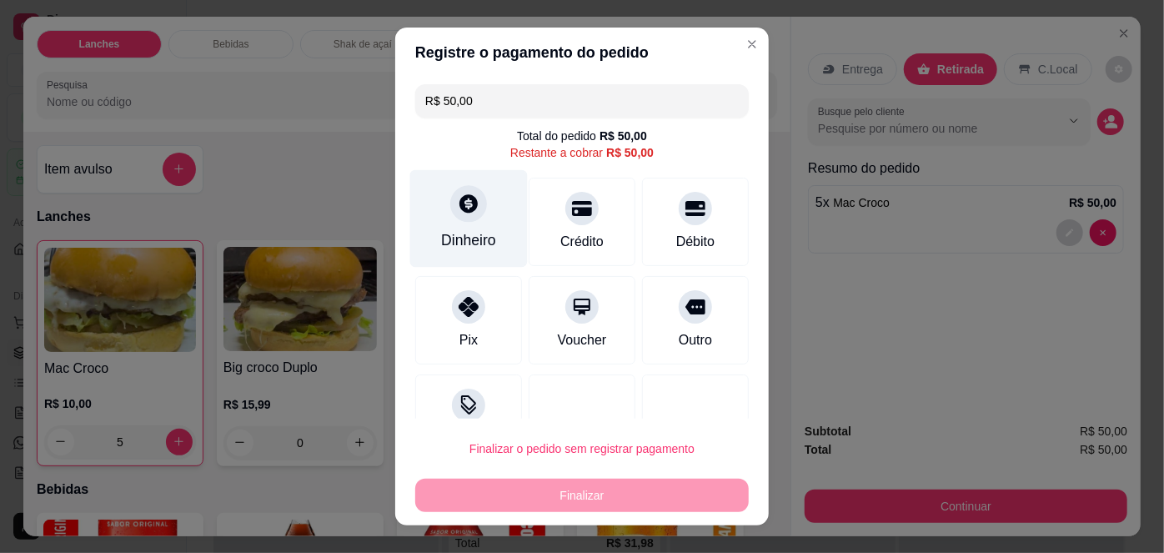
click at [479, 229] on div "Dinheiro" at bounding box center [468, 240] width 55 height 22
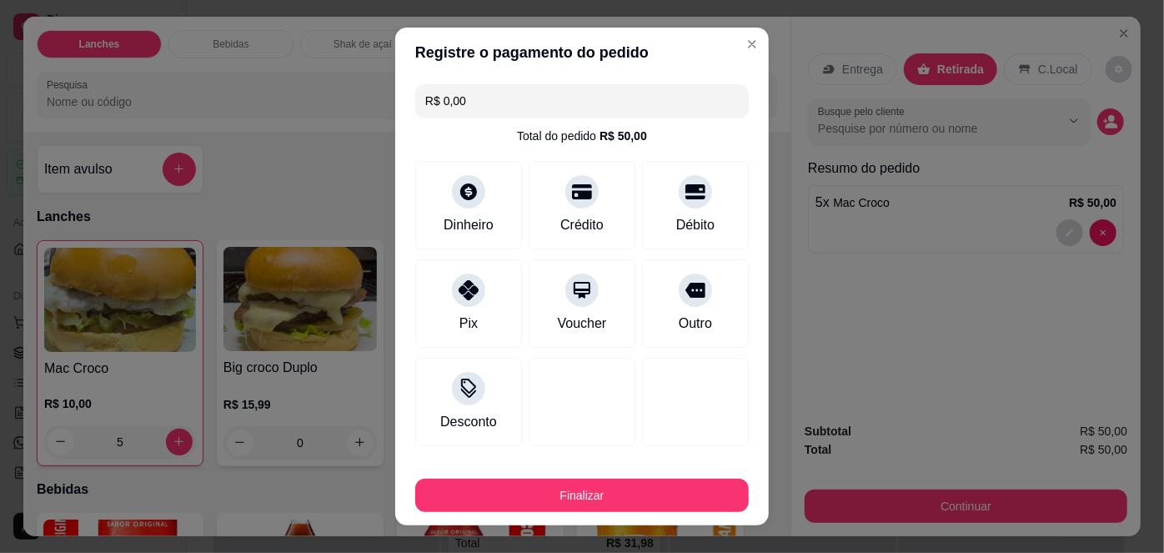
type input "R$ 0,00"
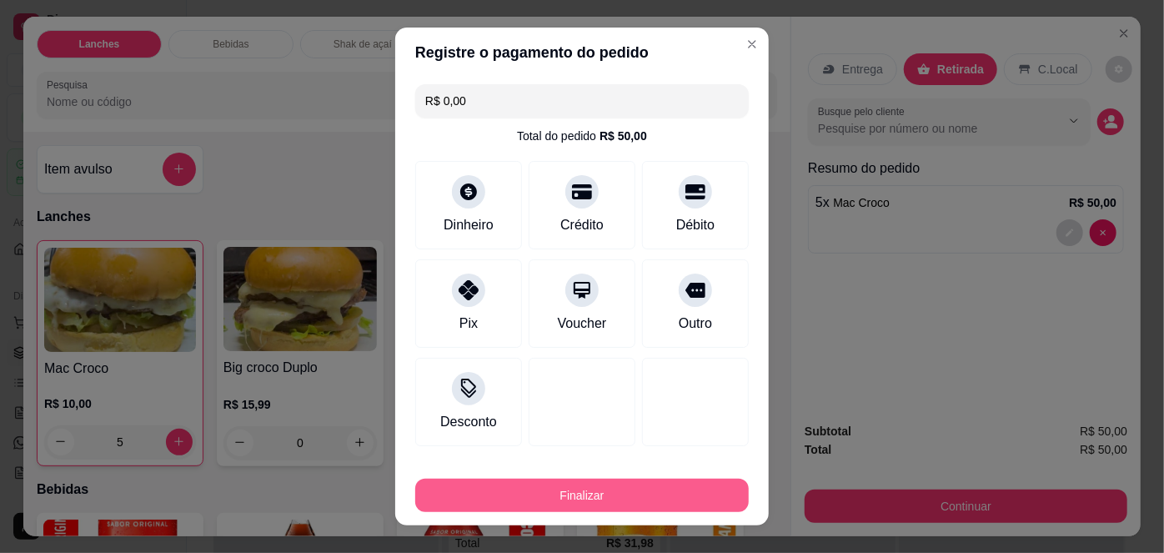
click at [655, 496] on button "Finalizar" at bounding box center [582, 495] width 334 height 33
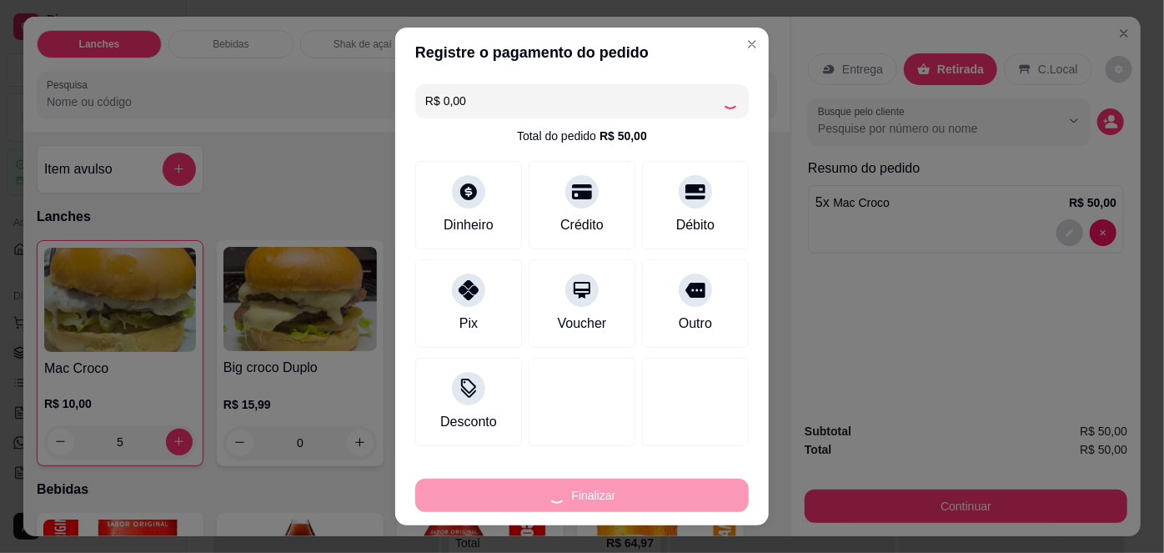
type input "0"
type input "-R$ 50,00"
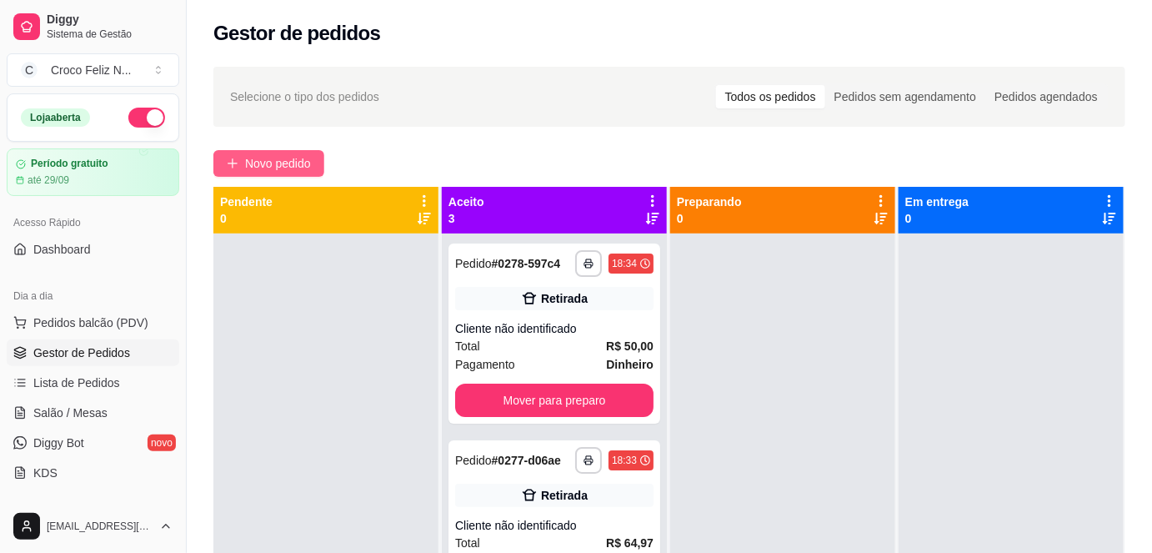
click at [275, 170] on span "Novo pedido" at bounding box center [278, 163] width 66 height 18
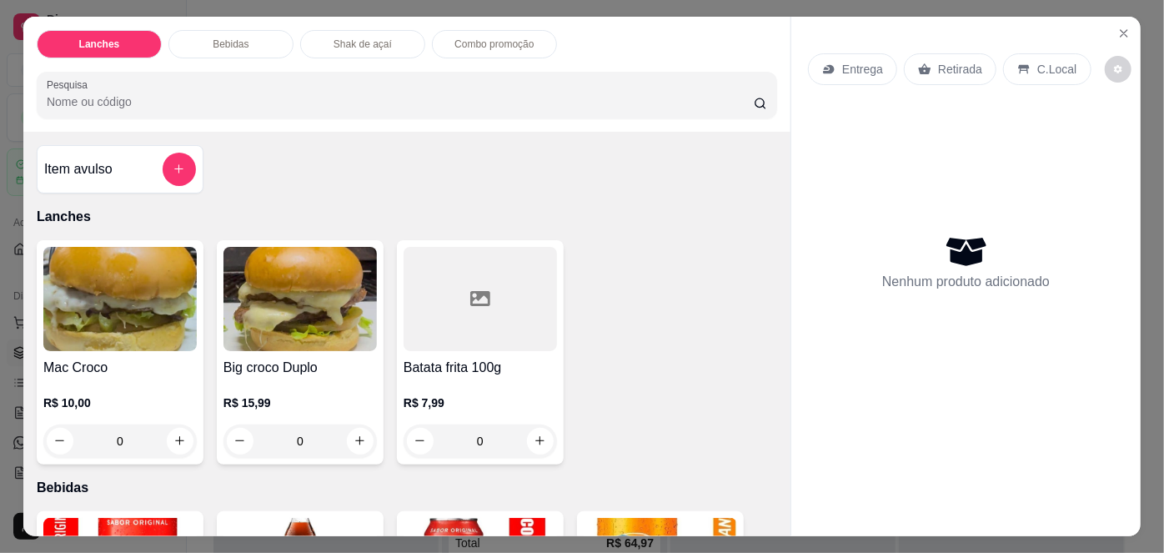
click at [128, 302] on img at bounding box center [119, 299] width 153 height 104
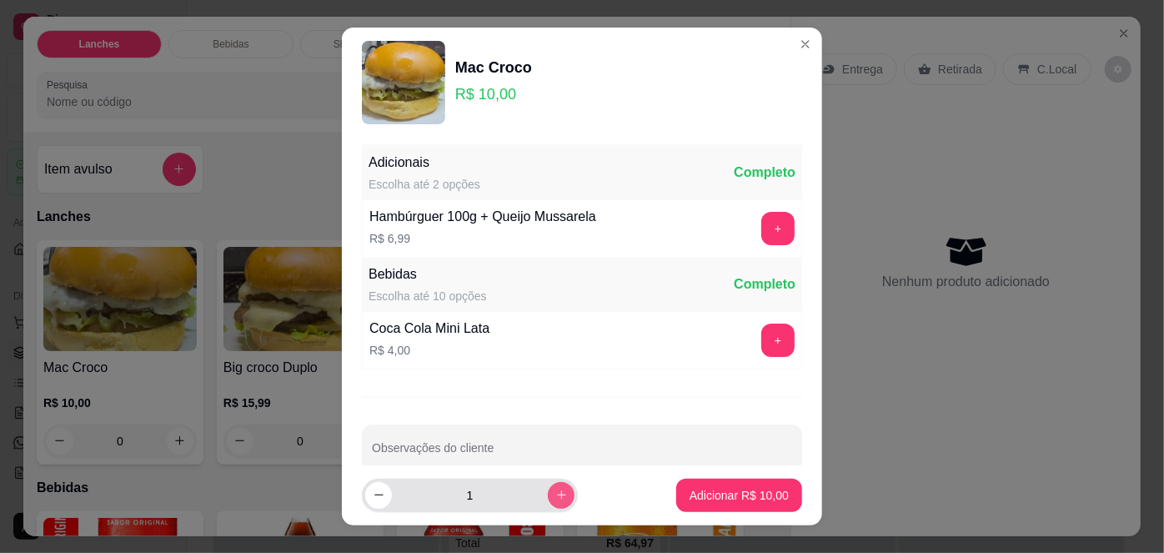
click at [557, 495] on icon "increase-product-quantity" at bounding box center [561, 495] width 9 height 9
click at [557, 495] on icon "increase-product-quantity" at bounding box center [561, 495] width 8 height 8
click at [374, 497] on icon "decrease-product-quantity" at bounding box center [379, 495] width 13 height 13
type input "3"
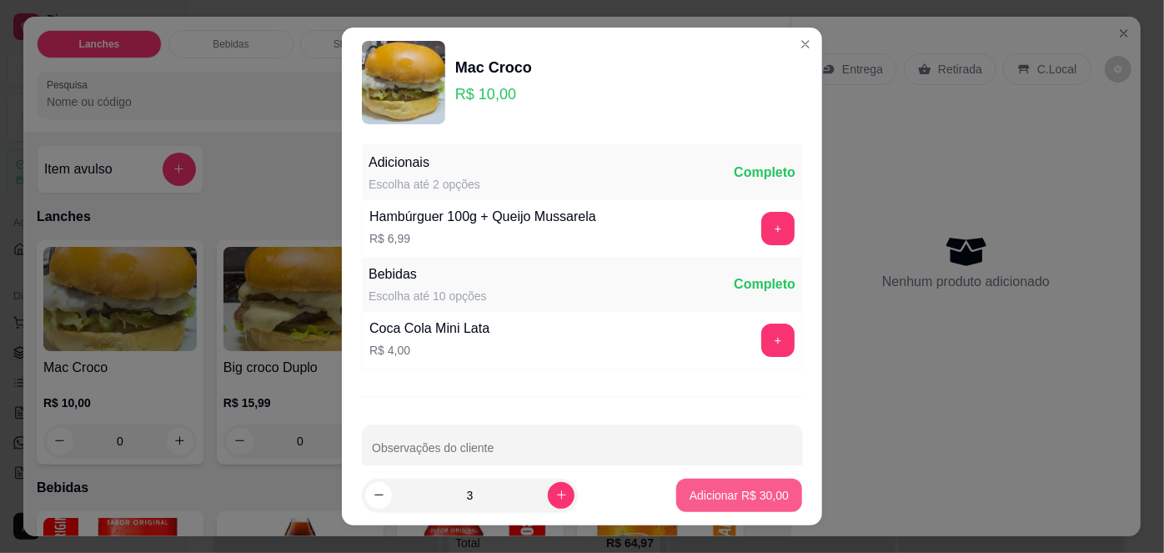
click at [690, 498] on p "Adicionar R$ 30,00" at bounding box center [739, 495] width 99 height 17
type input "3"
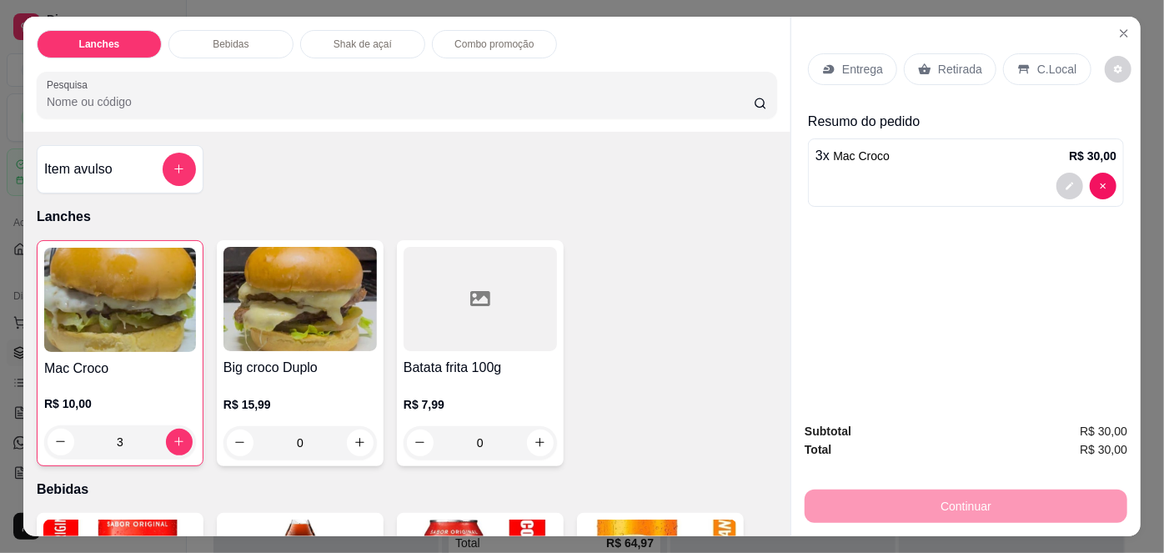
click at [962, 65] on p "Retirada" at bounding box center [960, 69] width 44 height 17
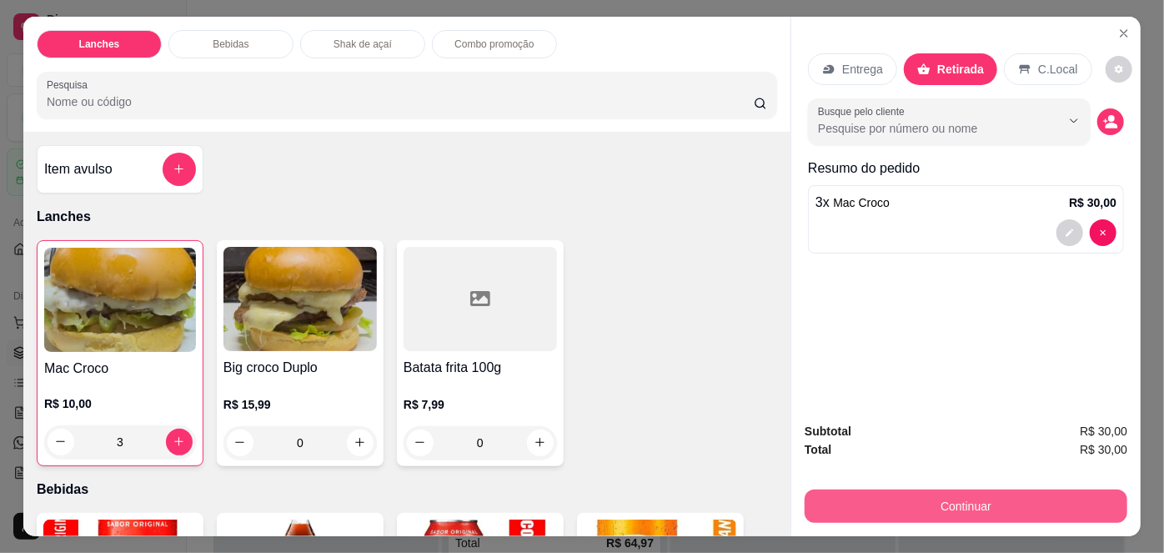
click at [999, 505] on button "Continuar" at bounding box center [966, 506] width 323 height 33
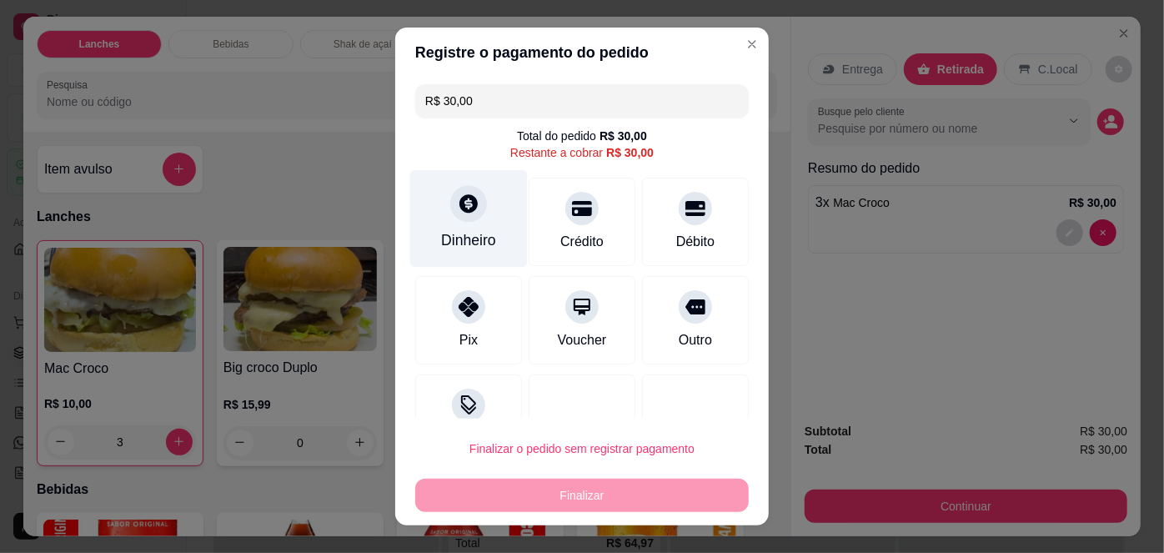
click at [474, 208] on div at bounding box center [468, 204] width 37 height 37
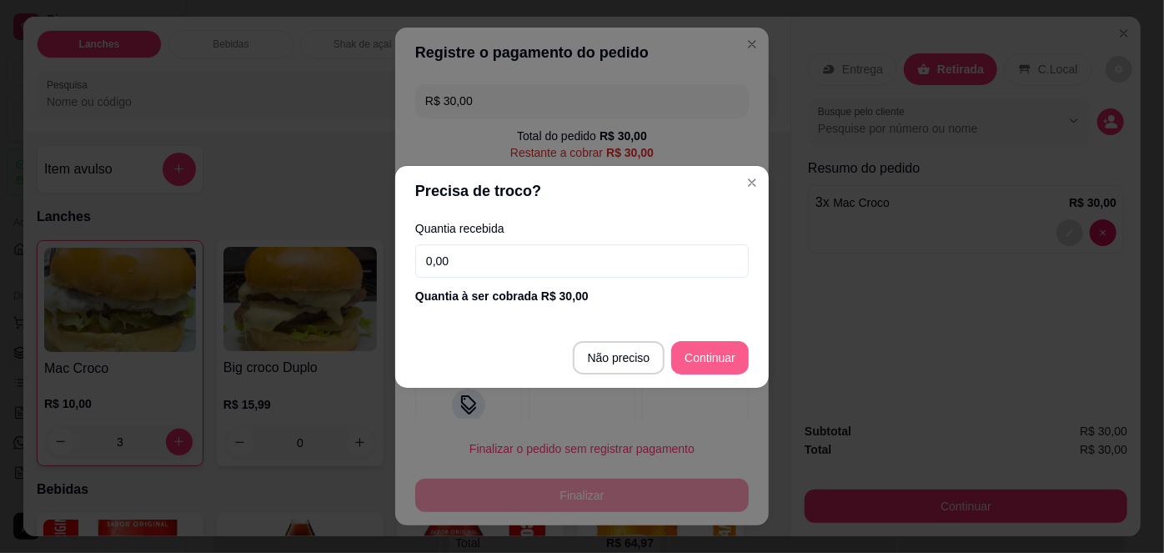
type input "R$ 0,00"
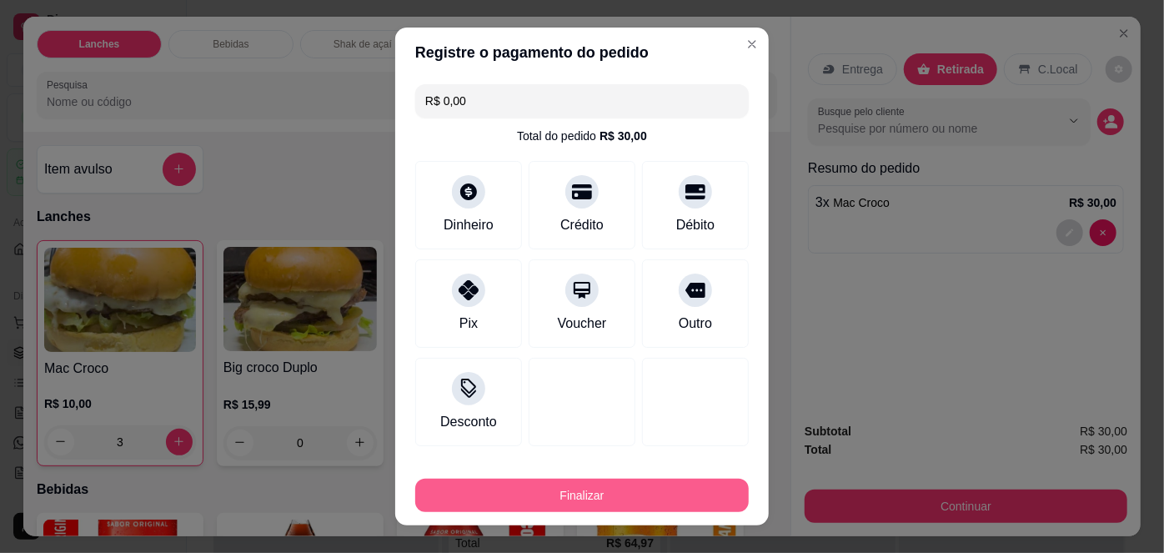
click at [665, 490] on button "Finalizar" at bounding box center [582, 495] width 334 height 33
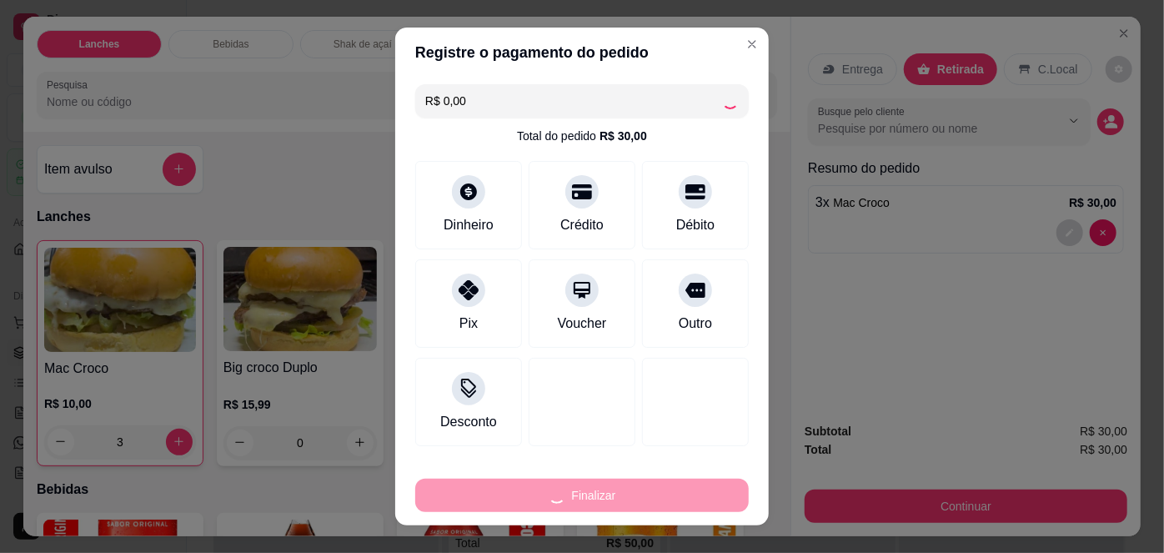
type input "0"
type input "-R$ 30,00"
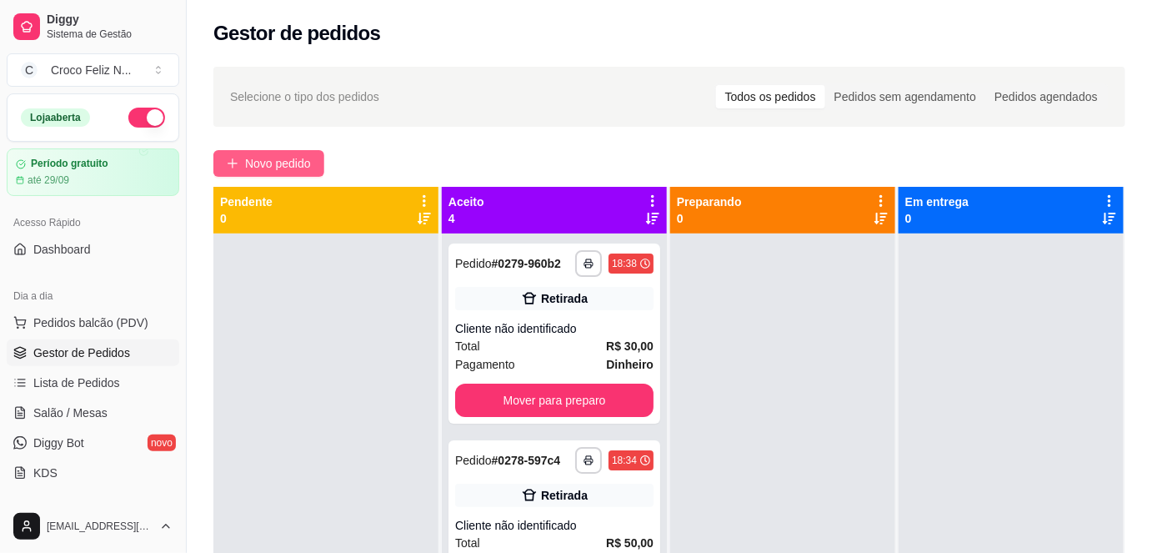
click at [287, 160] on span "Novo pedido" at bounding box center [278, 163] width 66 height 18
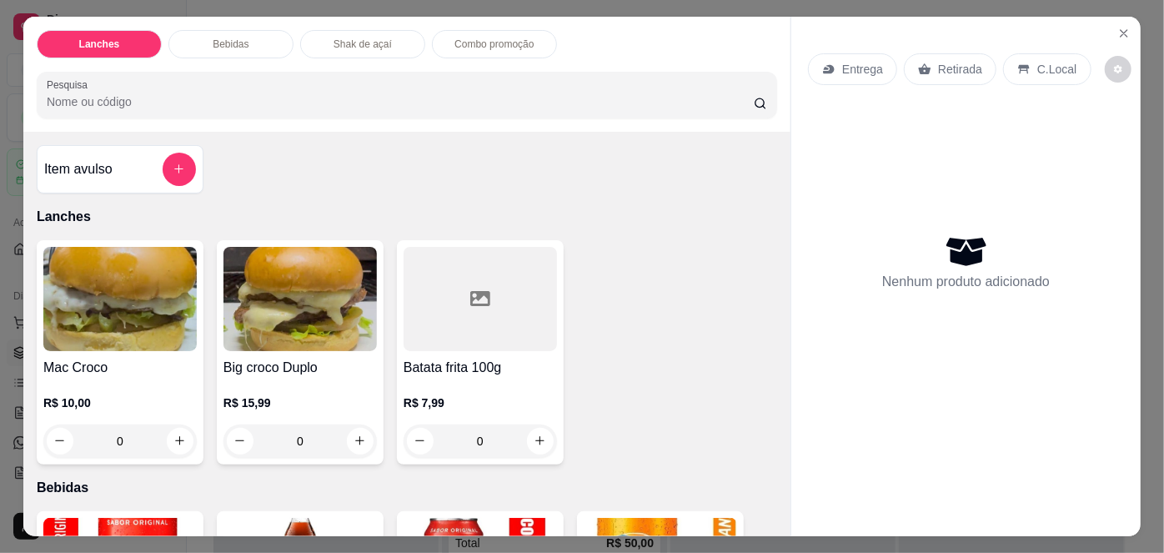
click at [484, 329] on div at bounding box center [480, 299] width 153 height 104
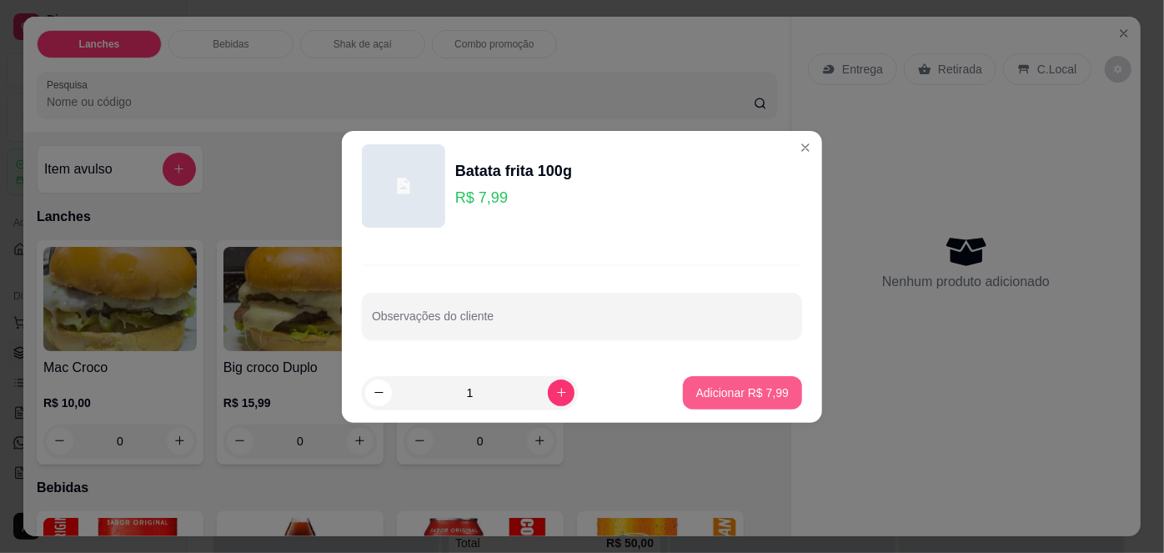
click at [767, 389] on p "Adicionar R$ 7,99" at bounding box center [742, 392] width 93 height 17
type input "1"
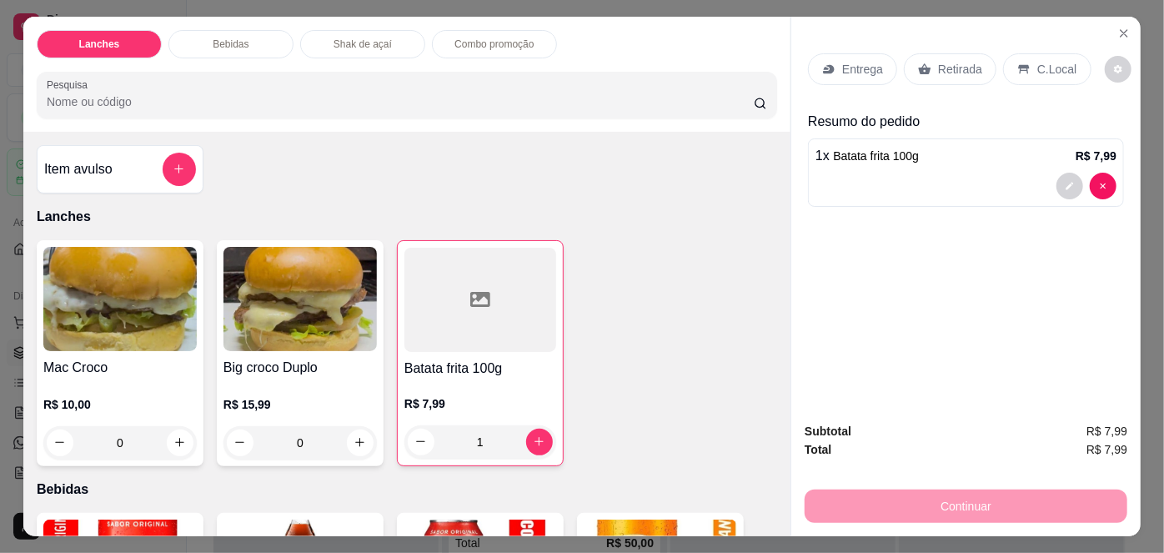
click at [958, 65] on p "Retirada" at bounding box center [960, 69] width 44 height 17
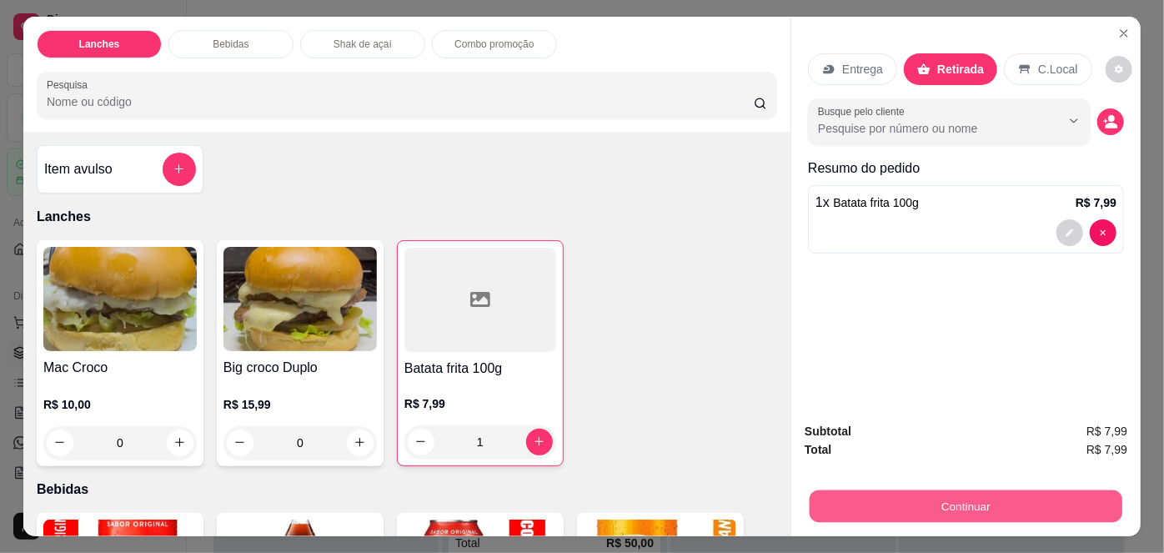
click at [945, 511] on button "Continuar" at bounding box center [966, 506] width 313 height 33
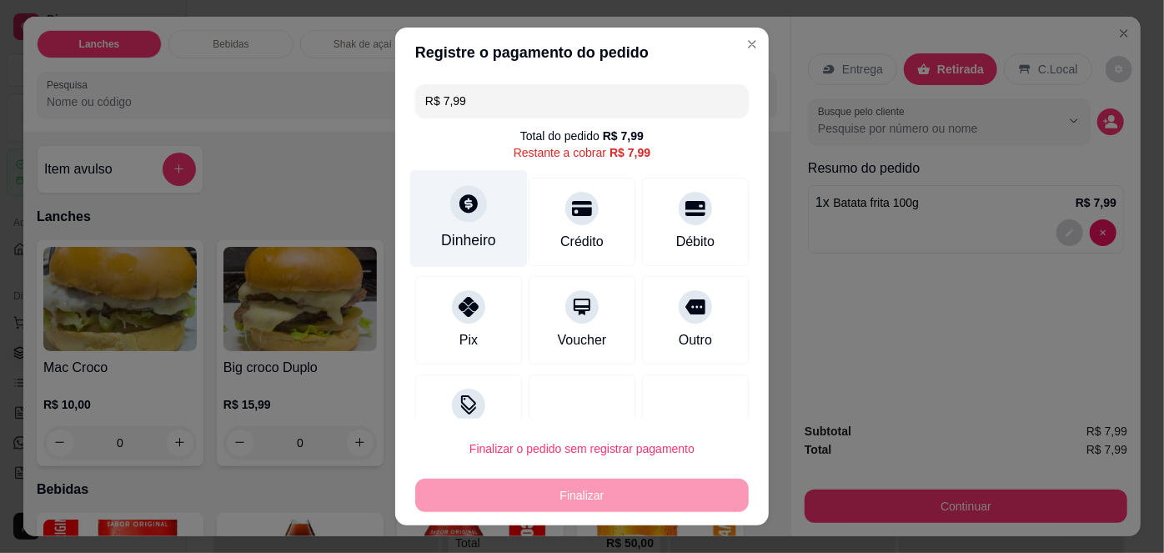
click at [450, 228] on div "Dinheiro" at bounding box center [469, 219] width 118 height 98
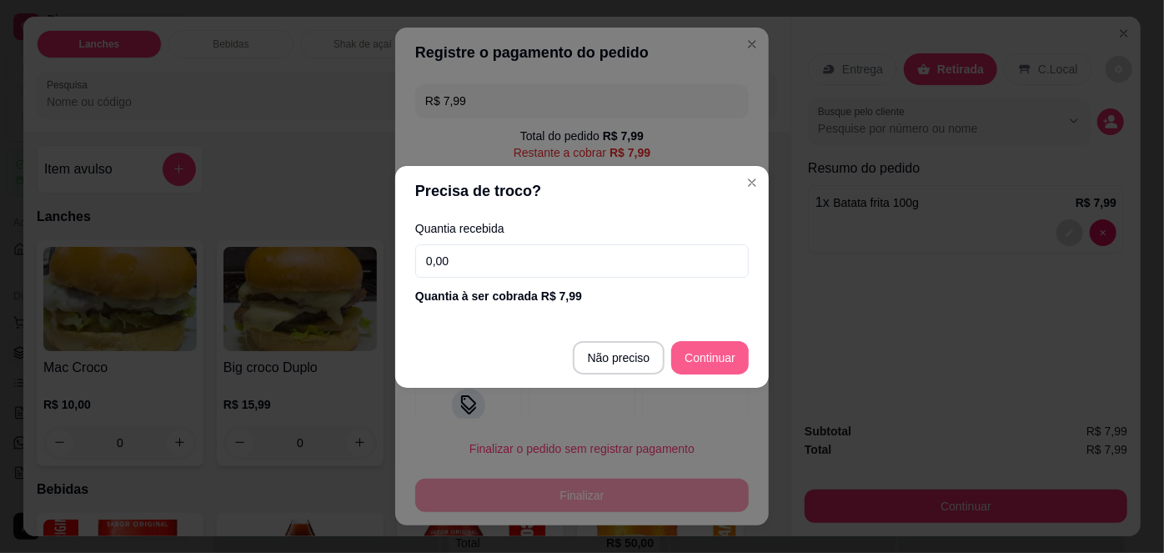
type input "R$ 0,00"
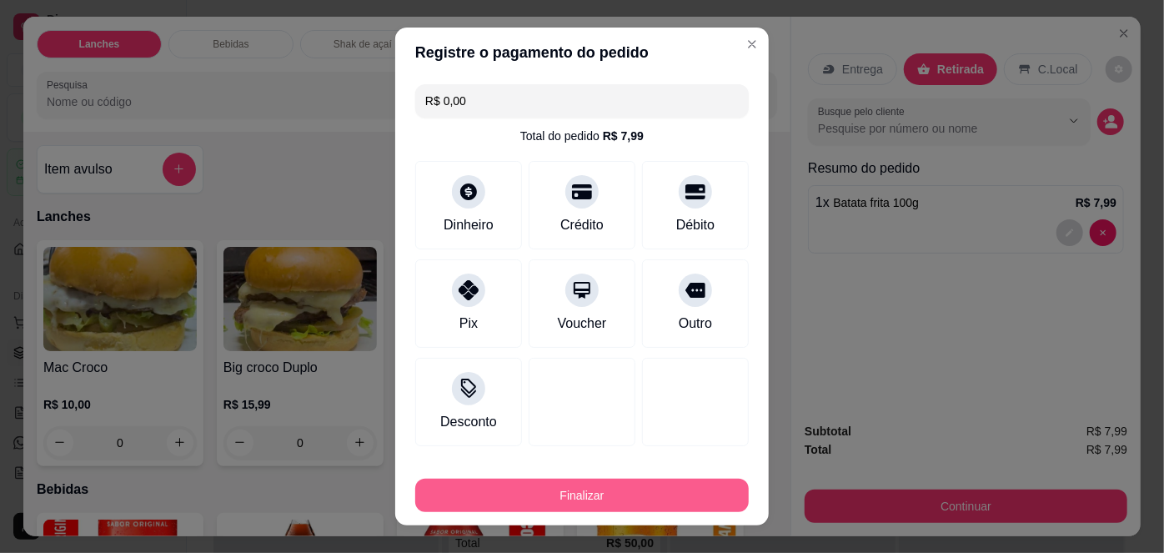
click at [660, 490] on button "Finalizar" at bounding box center [582, 495] width 334 height 33
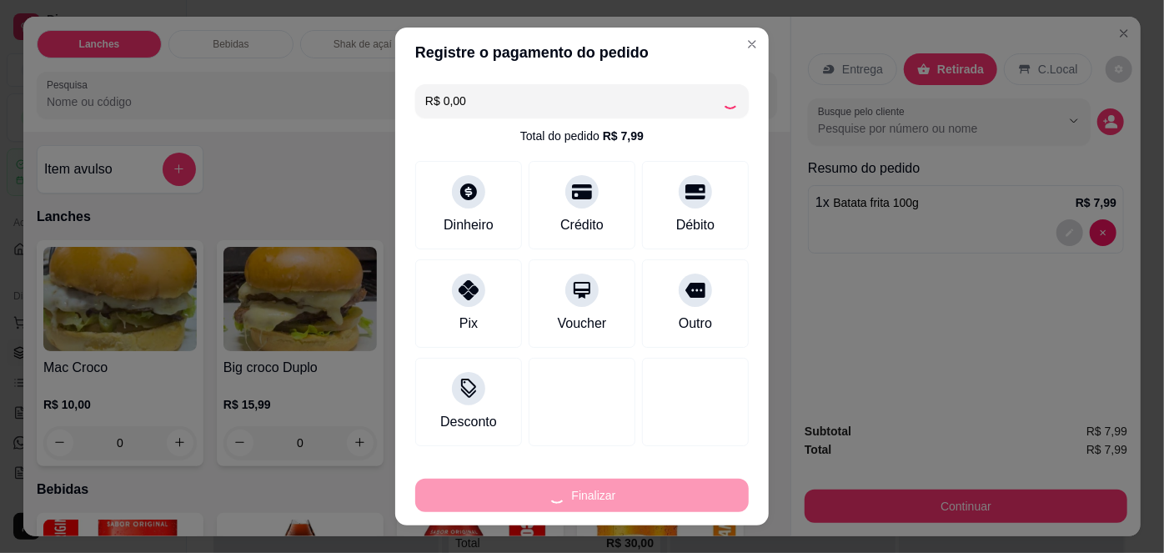
type input "0"
type input "-R$ 7,99"
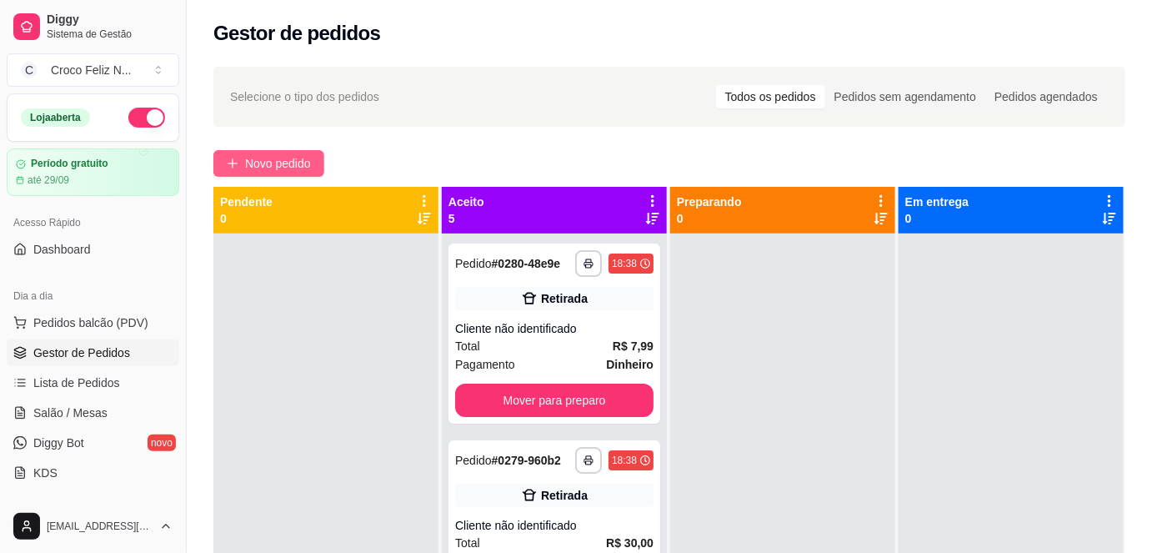
click at [266, 162] on span "Novo pedido" at bounding box center [278, 163] width 66 height 18
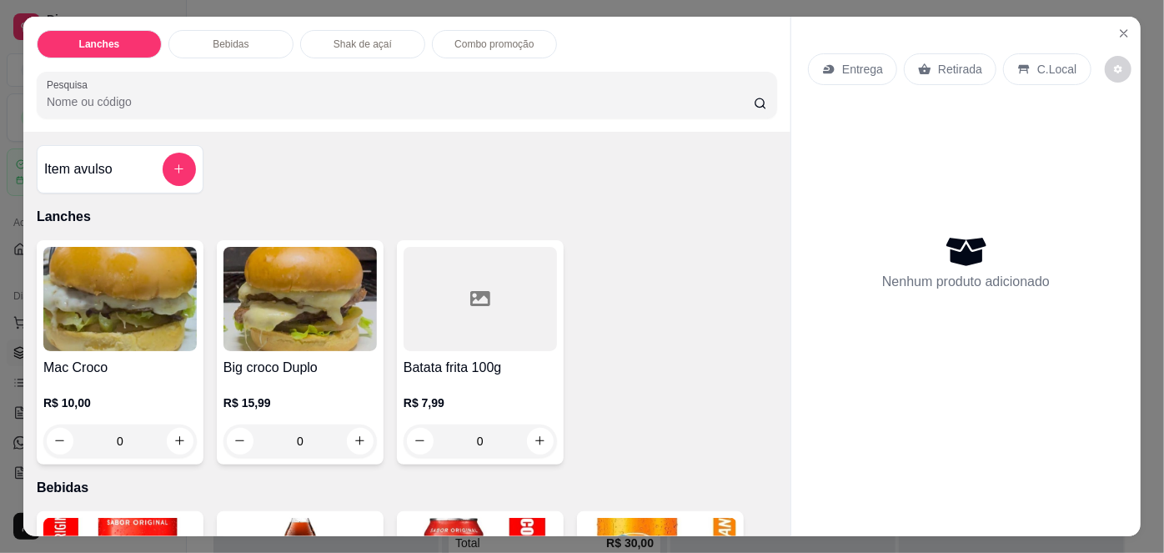
click at [102, 329] on img at bounding box center [119, 299] width 153 height 104
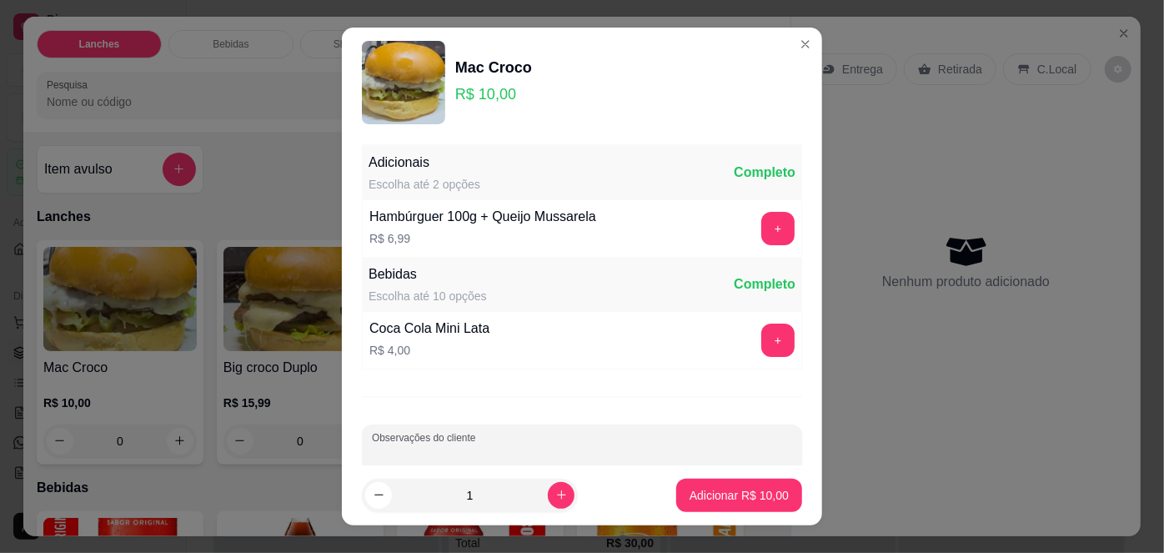
click at [482, 454] on input "Observações do cliente" at bounding box center [582, 454] width 420 height 17
type input "sem molho"
click at [749, 500] on p "Adicionar R$ 10,00" at bounding box center [739, 495] width 97 height 16
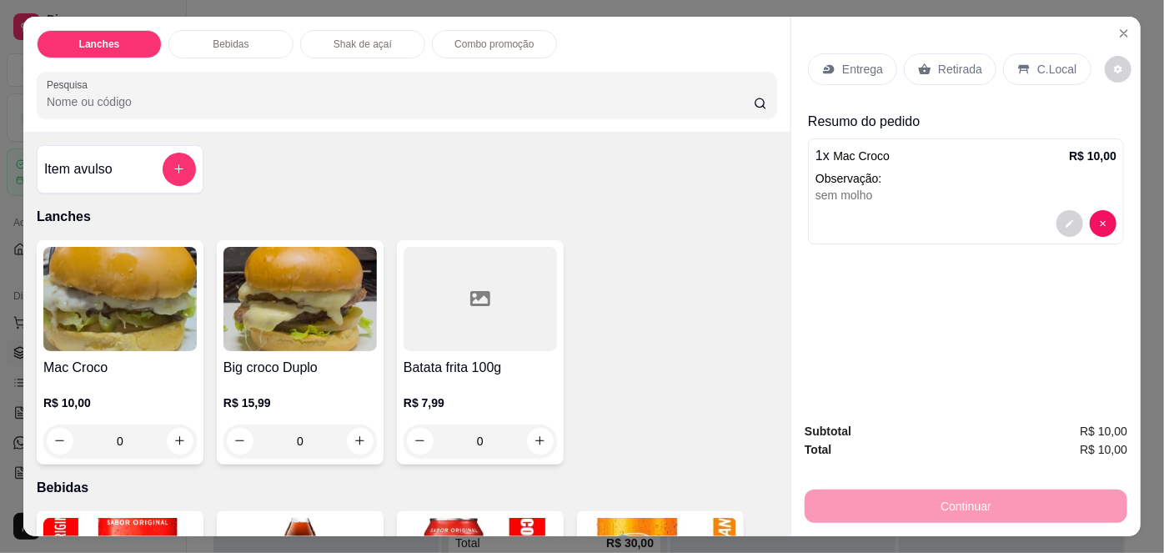
click at [318, 284] on img at bounding box center [299, 299] width 153 height 104
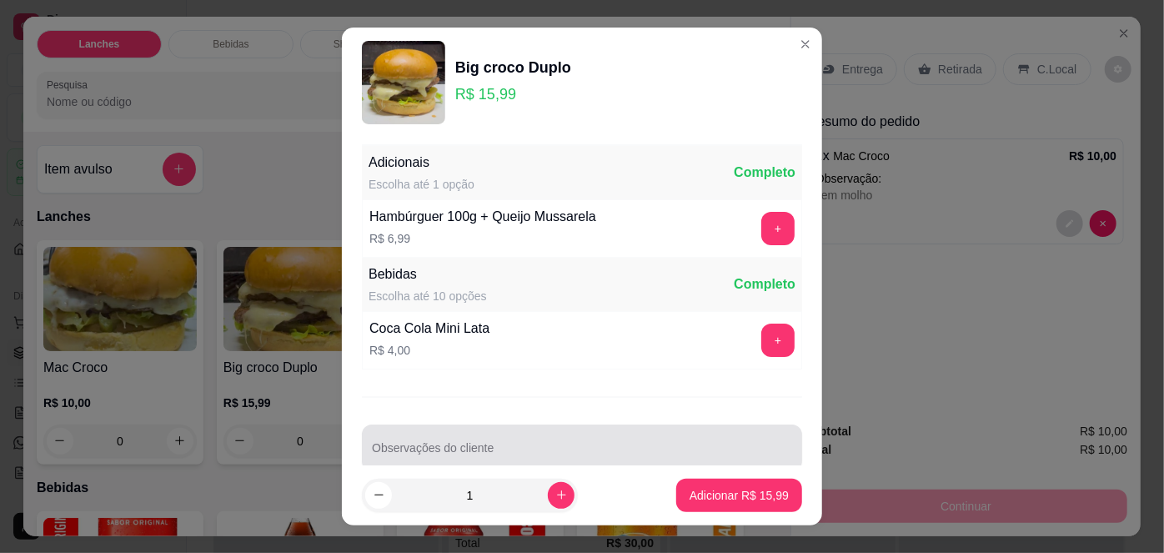
click at [418, 444] on div "Observações do cliente" at bounding box center [582, 447] width 440 height 47
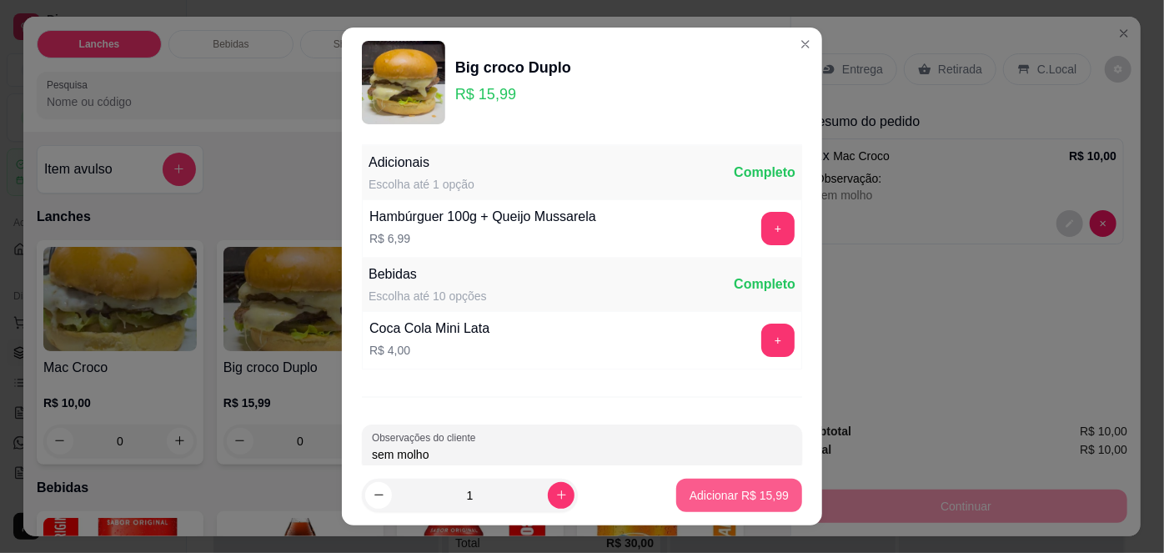
type input "sem molho"
click at [734, 493] on p "Adicionar R$ 15,99" at bounding box center [739, 495] width 99 height 17
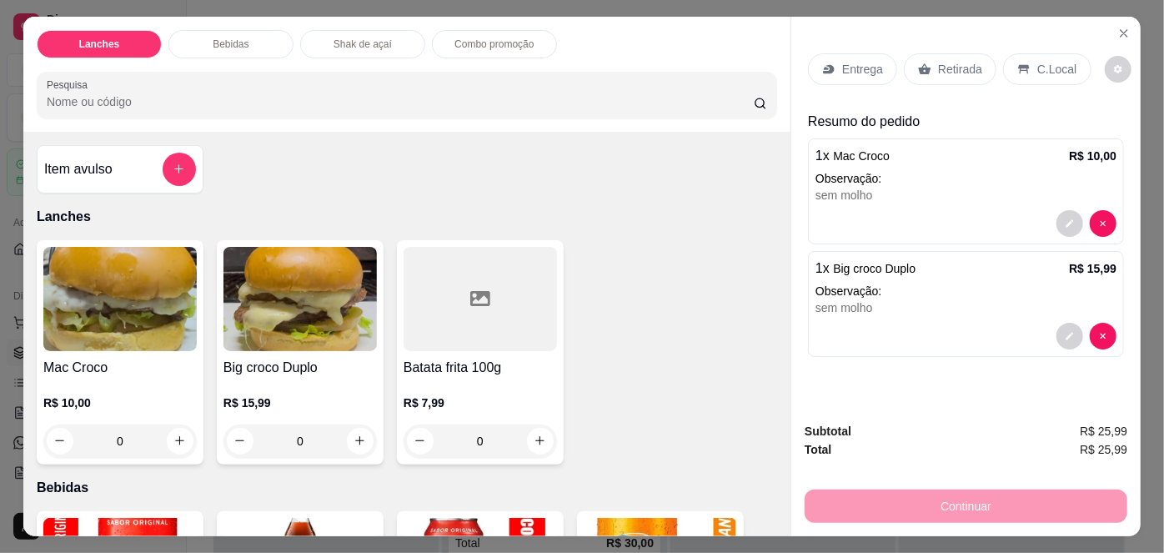
click at [960, 66] on p "Retirada" at bounding box center [960, 69] width 44 height 17
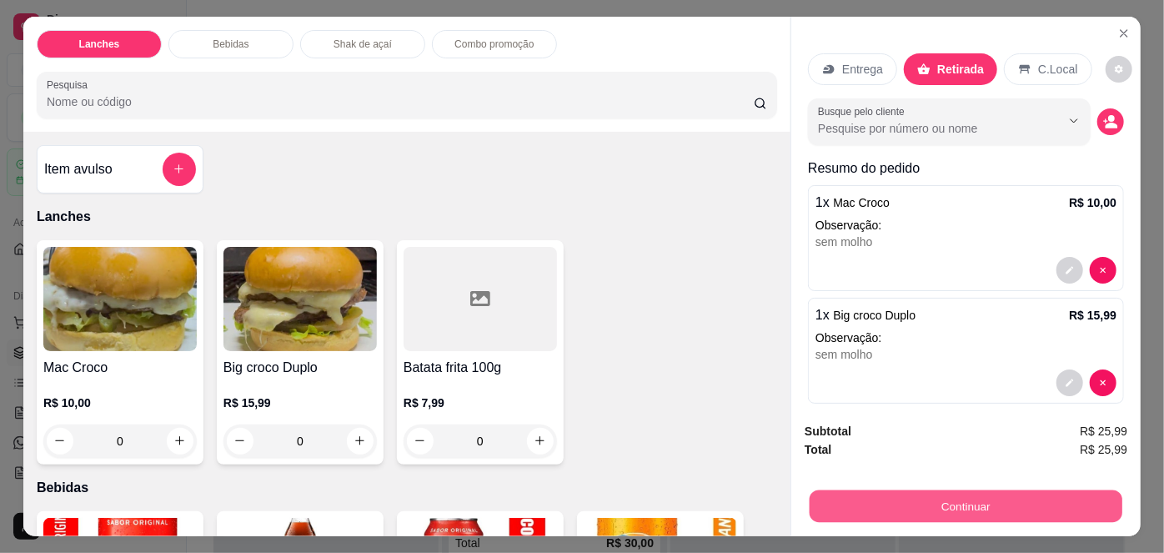
click at [961, 497] on button "Continuar" at bounding box center [966, 506] width 313 height 33
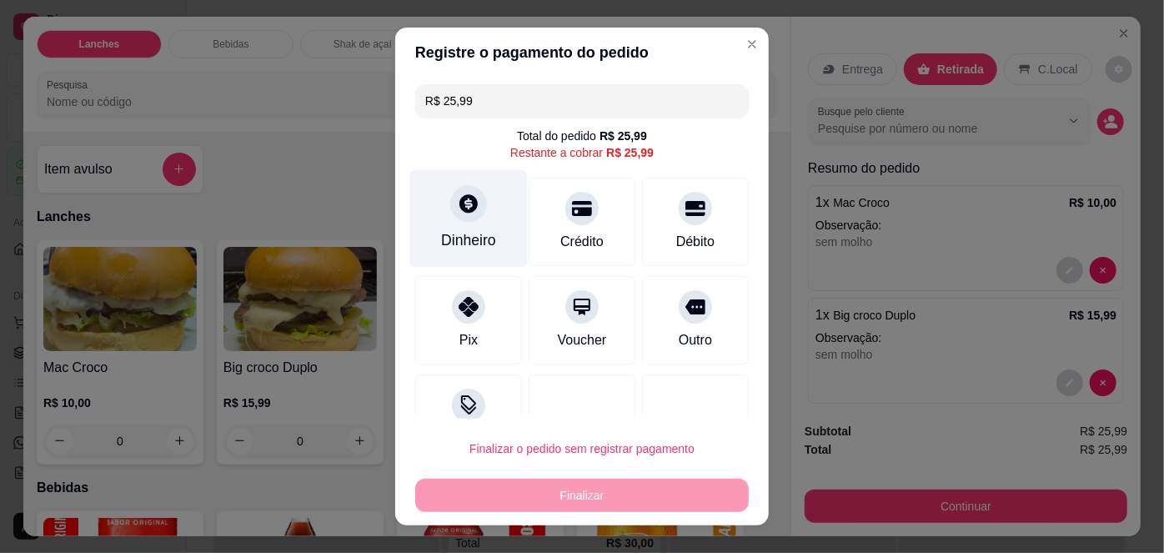
click at [459, 198] on icon at bounding box center [468, 204] width 18 height 18
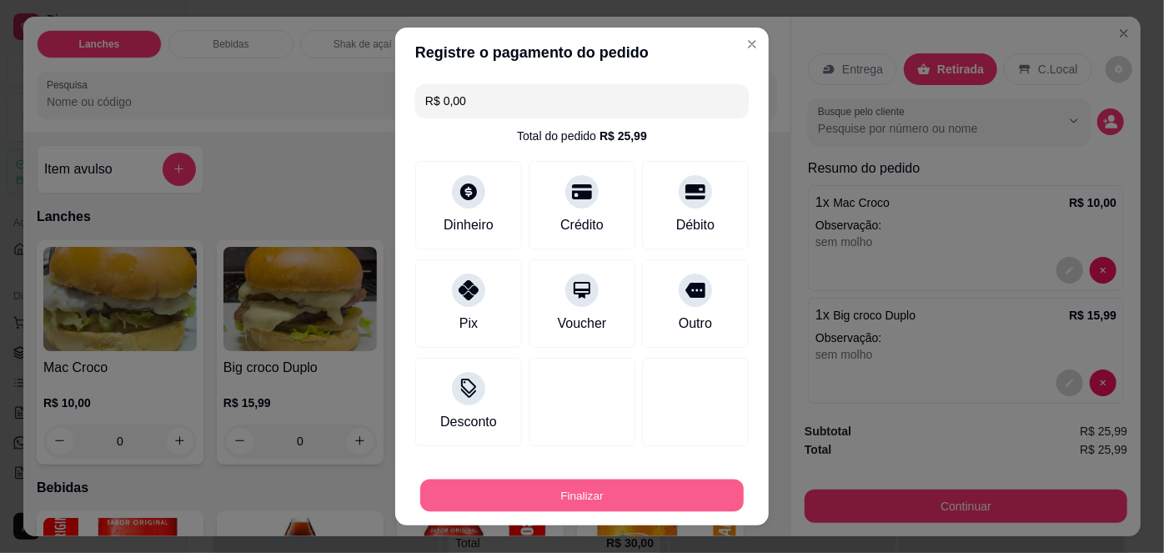
click at [680, 492] on button "Finalizar" at bounding box center [582, 495] width 324 height 33
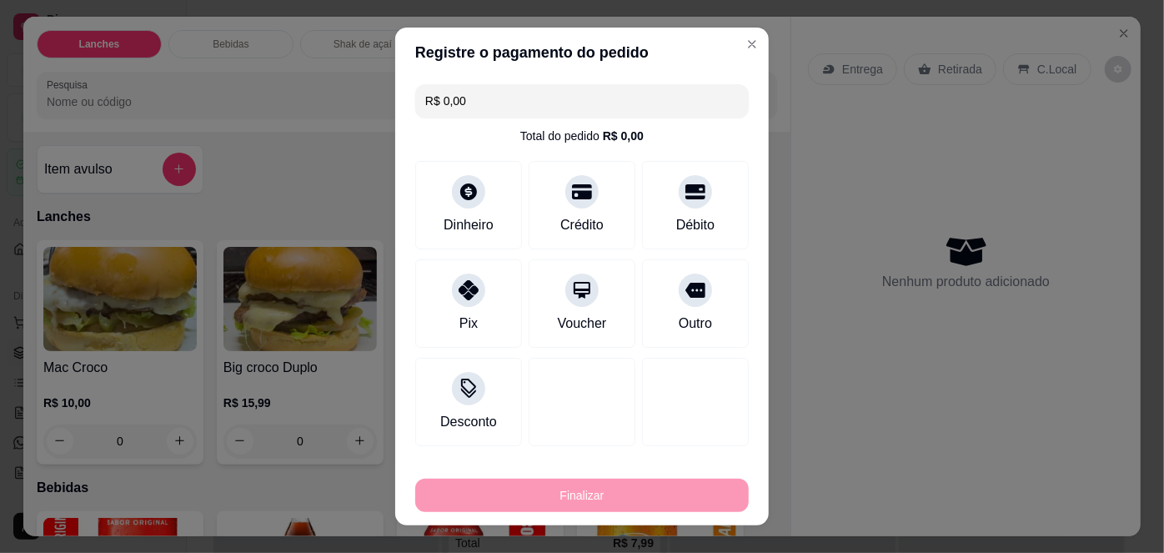
type input "-R$ 25,99"
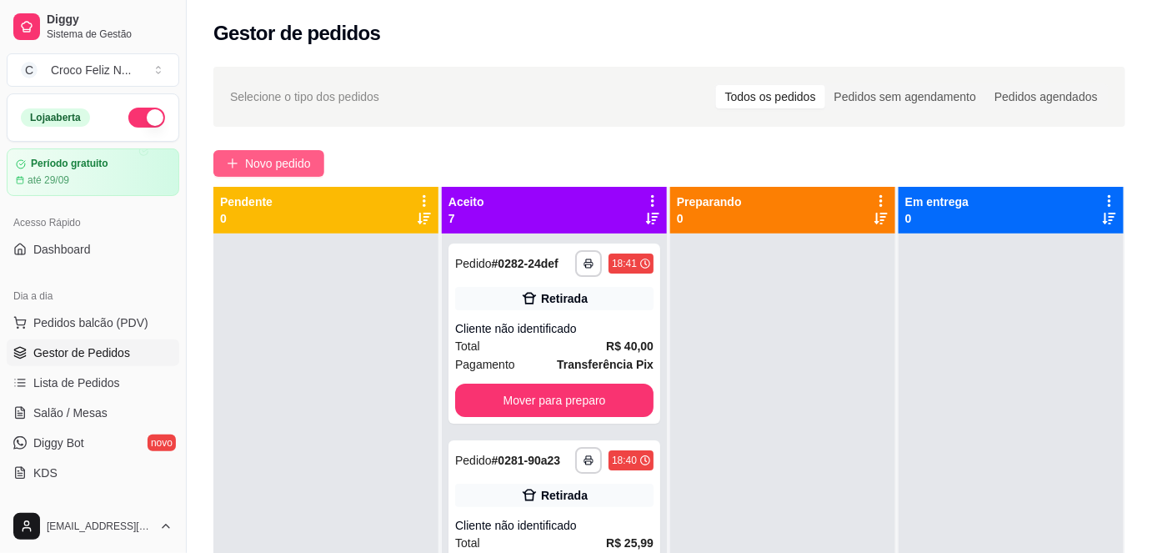
click at [302, 156] on span "Novo pedido" at bounding box center [278, 163] width 66 height 18
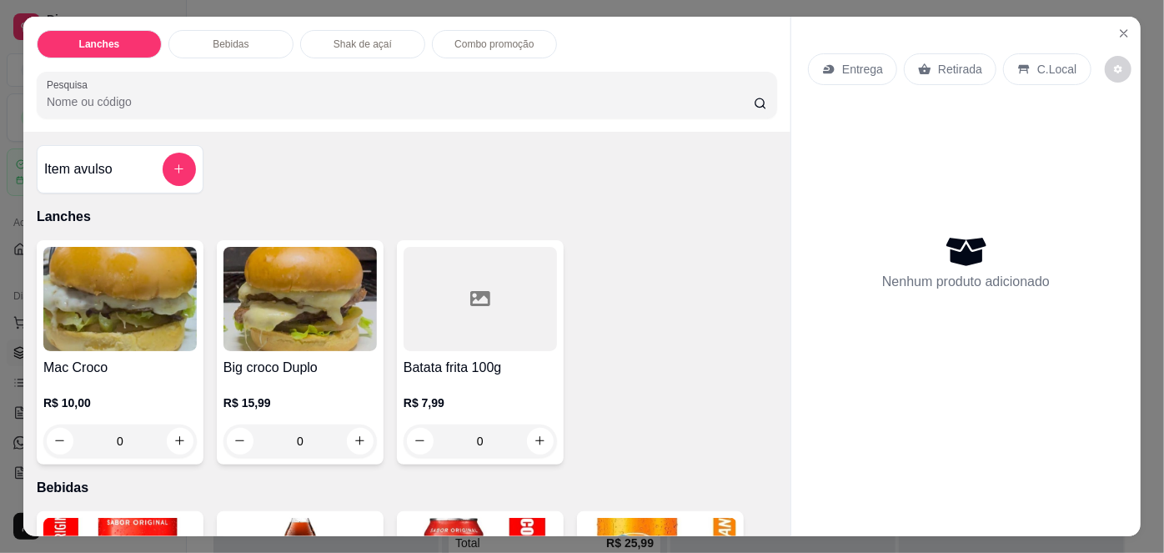
click at [322, 267] on img at bounding box center [299, 299] width 153 height 104
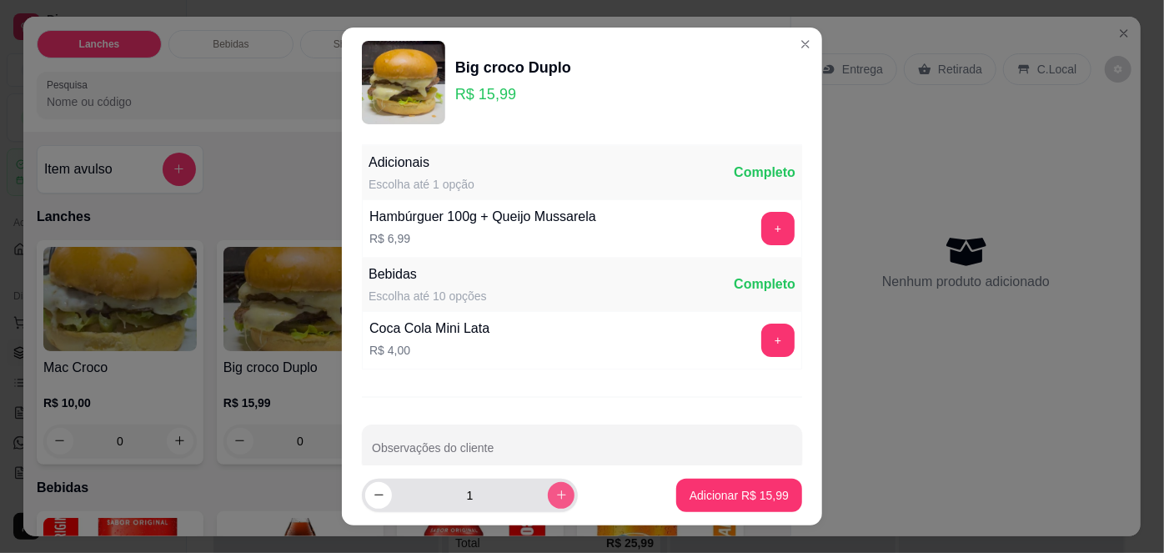
click at [555, 490] on icon "increase-product-quantity" at bounding box center [561, 495] width 13 height 13
type input "2"
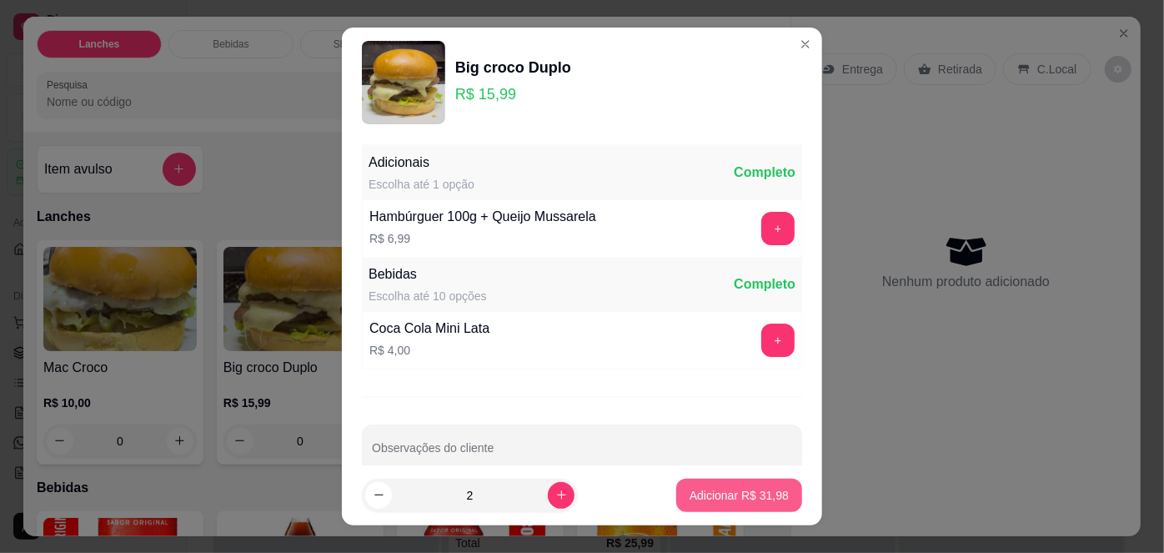
click at [737, 495] on p "Adicionar R$ 31,98" at bounding box center [739, 495] width 99 height 17
type input "2"
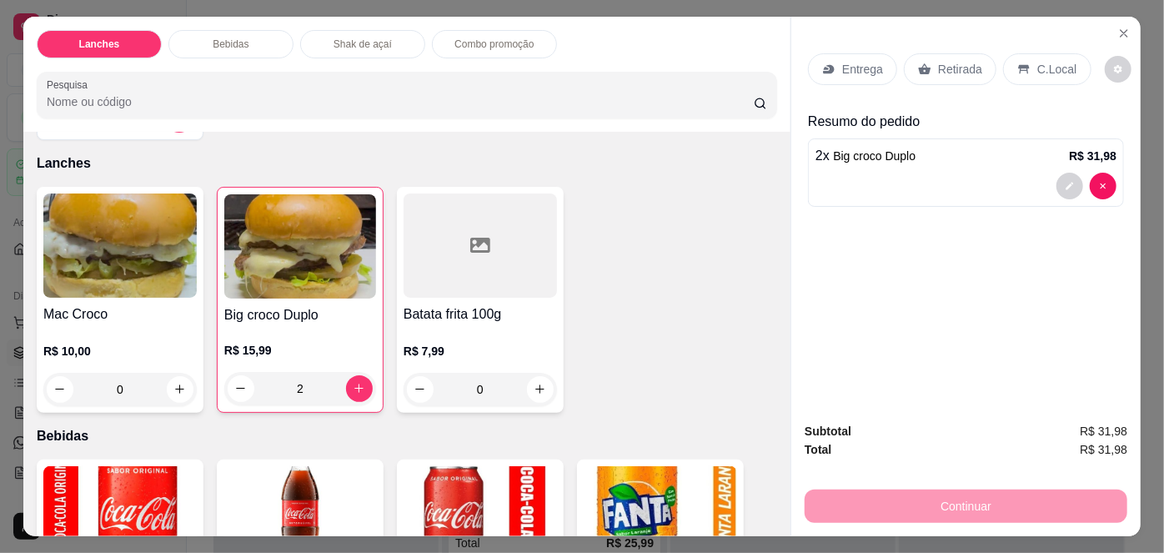
scroll to position [75, 0]
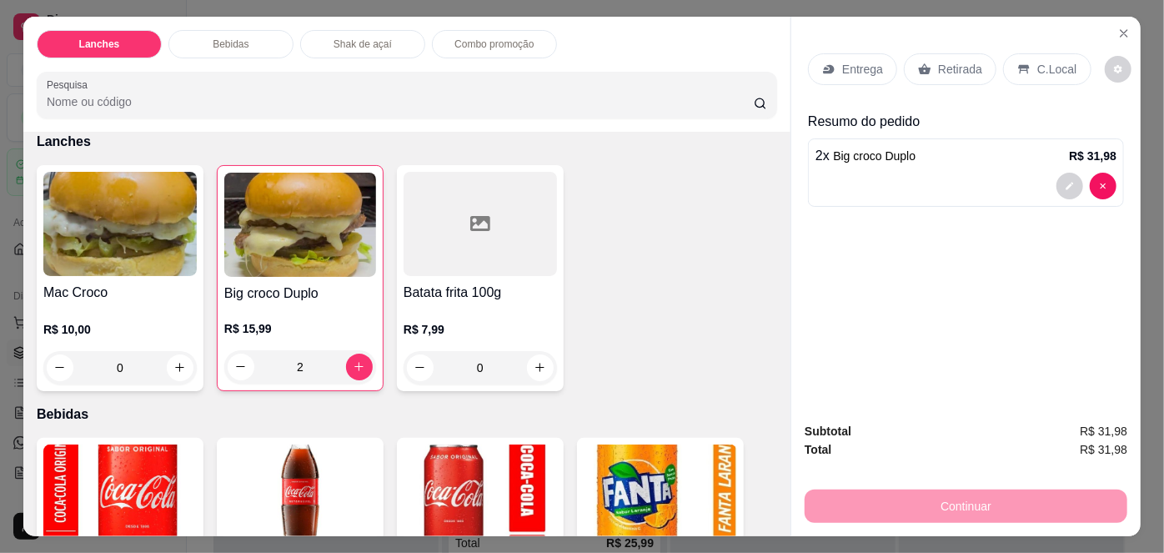
click at [83, 238] on img at bounding box center [119, 224] width 153 height 104
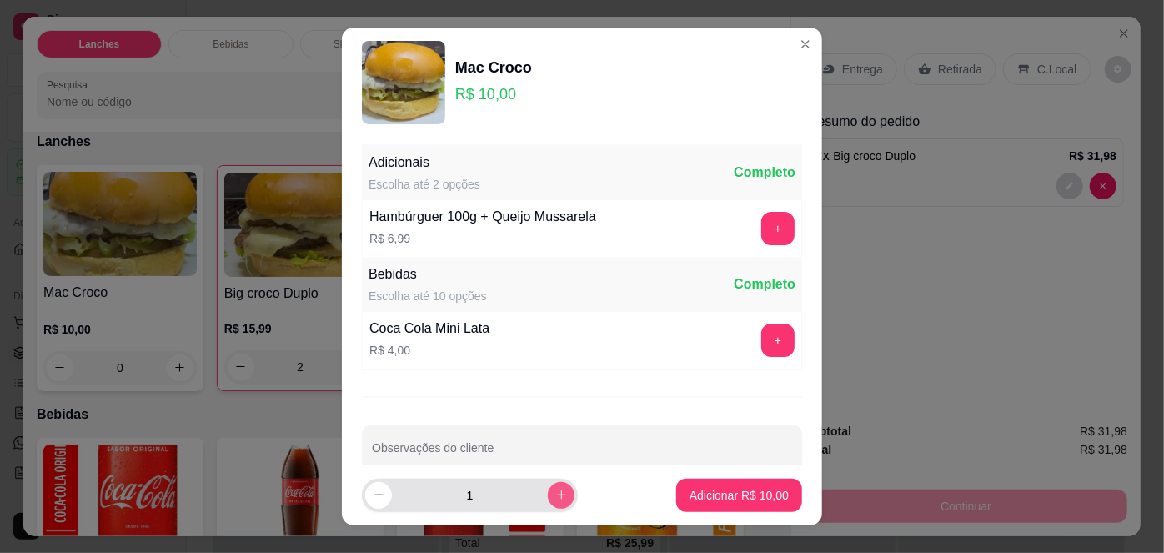
click at [555, 497] on icon "increase-product-quantity" at bounding box center [561, 495] width 13 height 13
type input "2"
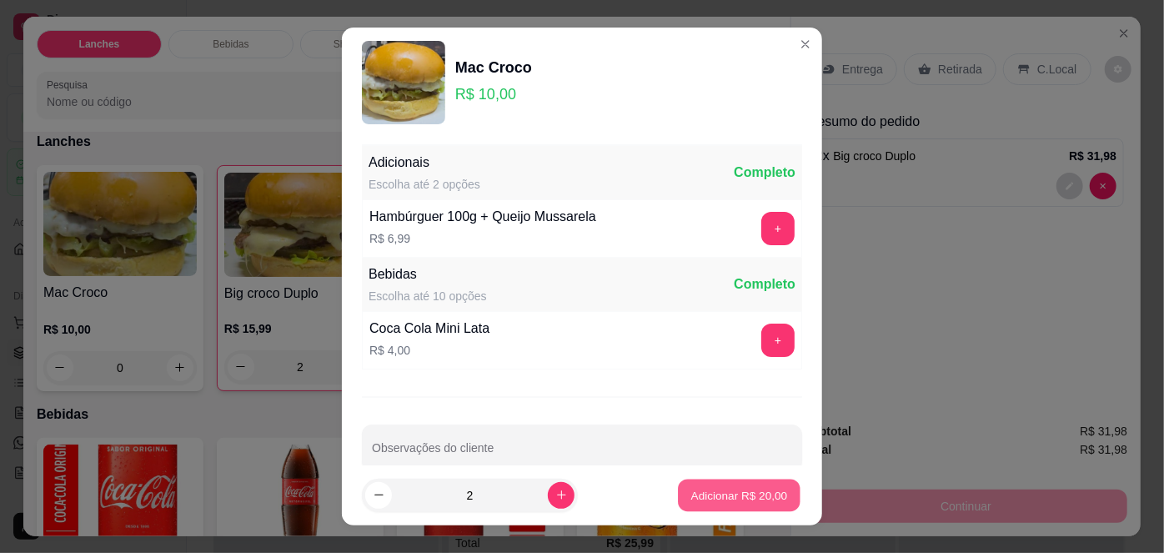
click at [691, 494] on p "Adicionar R$ 20,00" at bounding box center [739, 495] width 97 height 16
type input "2"
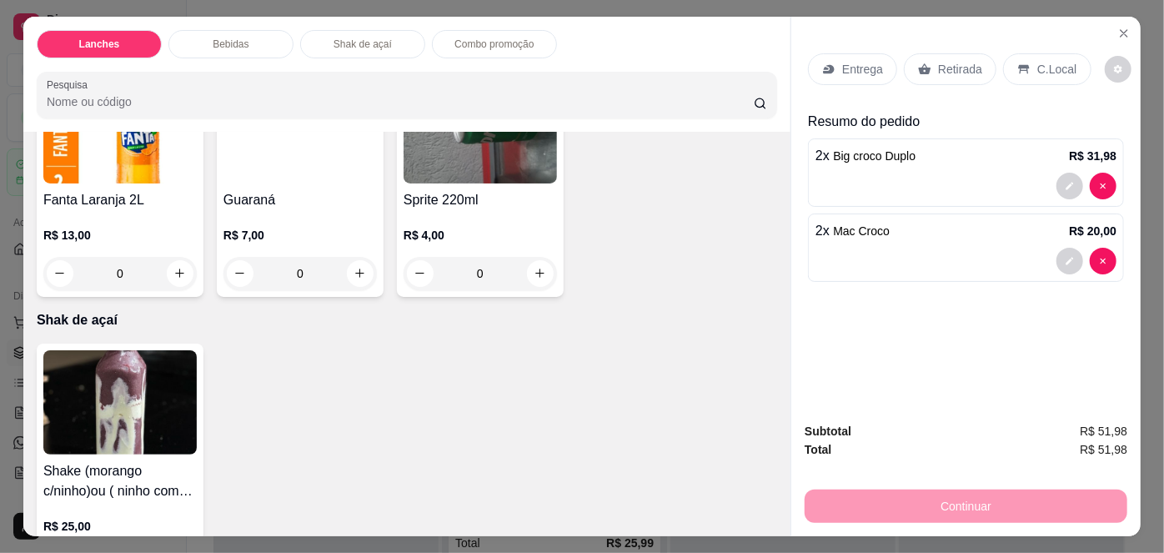
scroll to position [1364, 0]
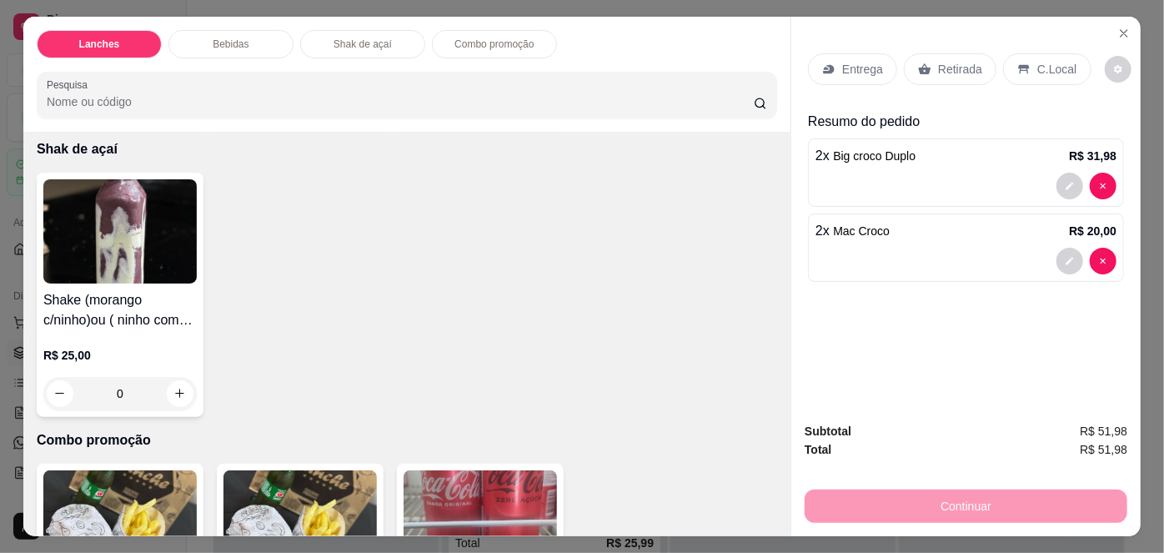
click at [150, 257] on img at bounding box center [119, 231] width 153 height 104
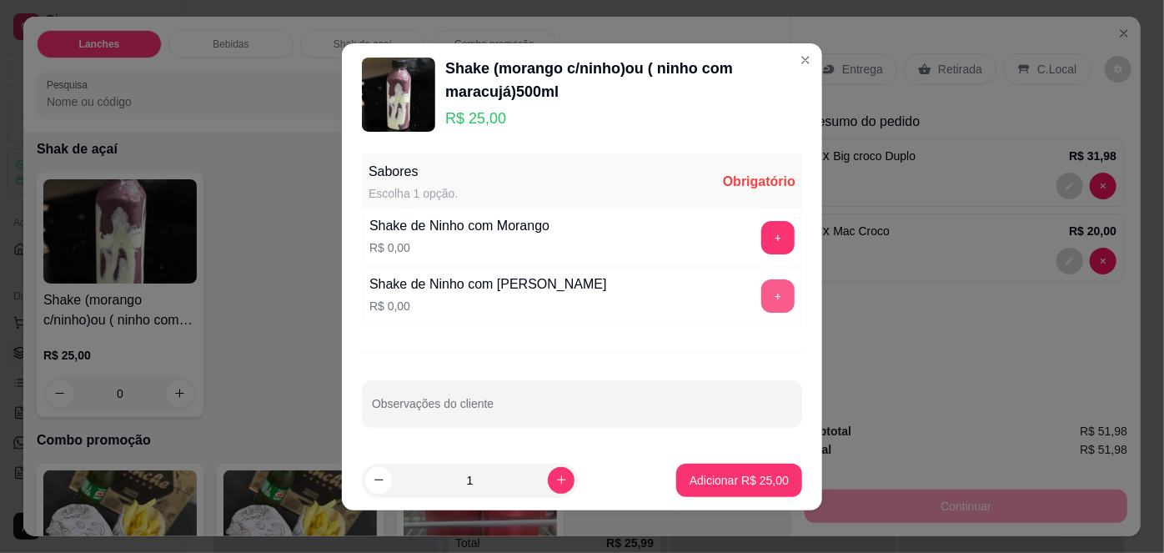
click at [768, 287] on button "+" at bounding box center [777, 295] width 33 height 33
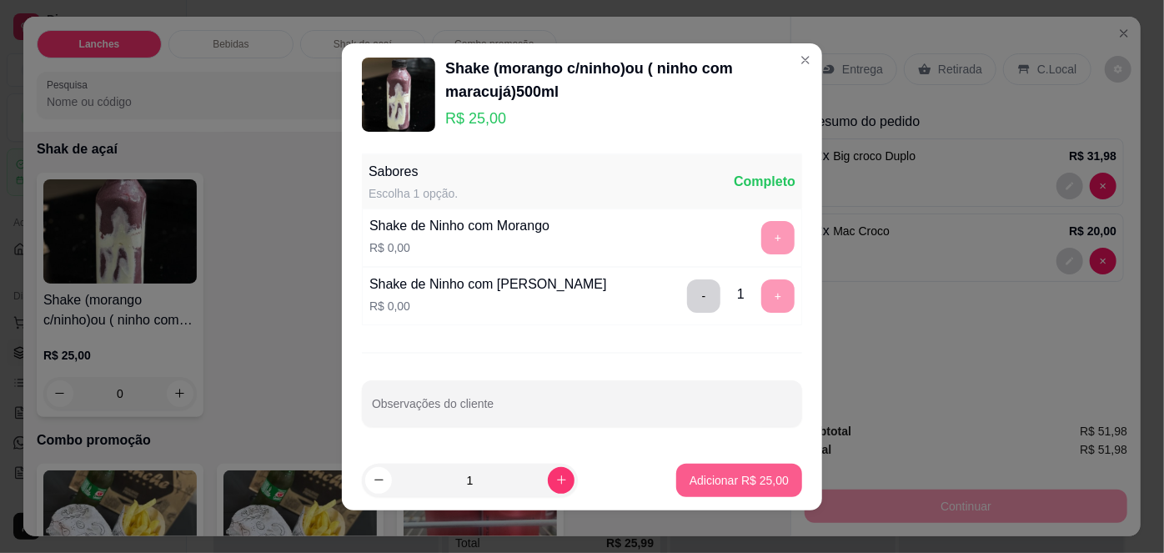
click at [719, 480] on p "Adicionar R$ 25,00" at bounding box center [739, 480] width 99 height 17
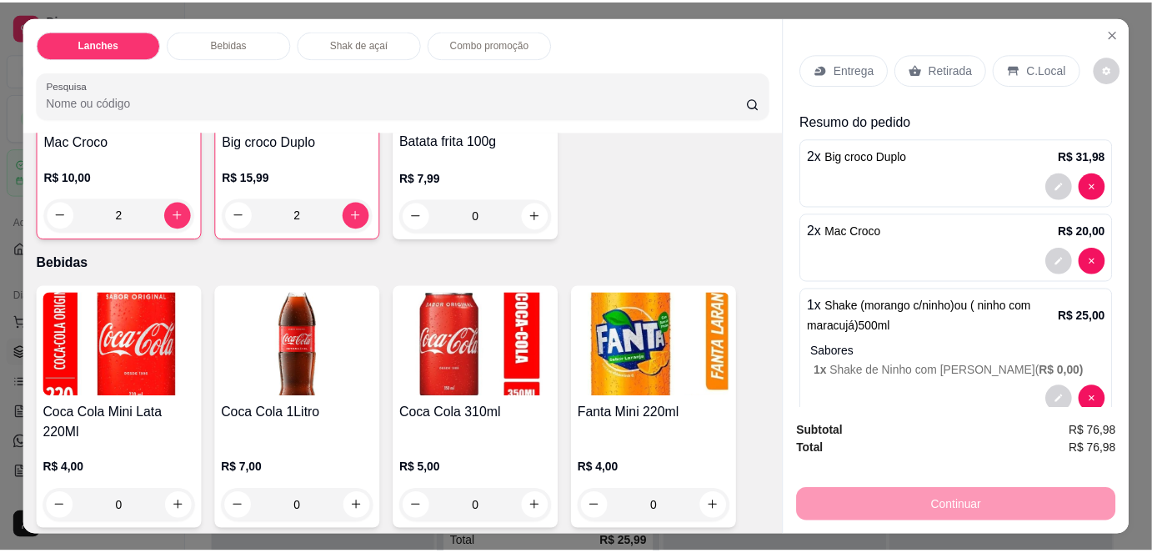
scroll to position [0, 0]
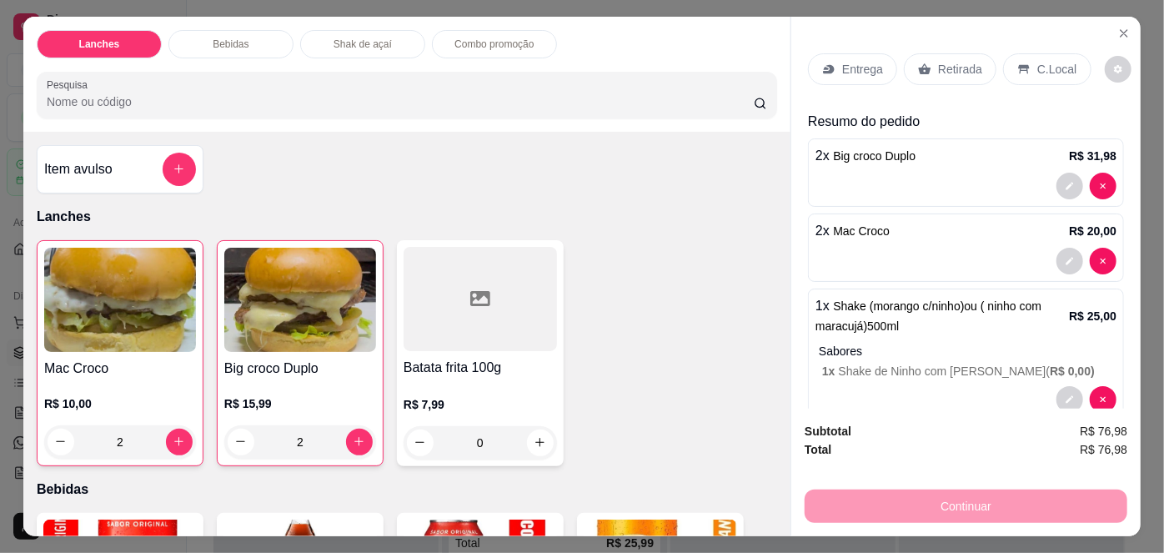
click at [449, 368] on h4 "Batata frita 100g" at bounding box center [480, 368] width 153 height 20
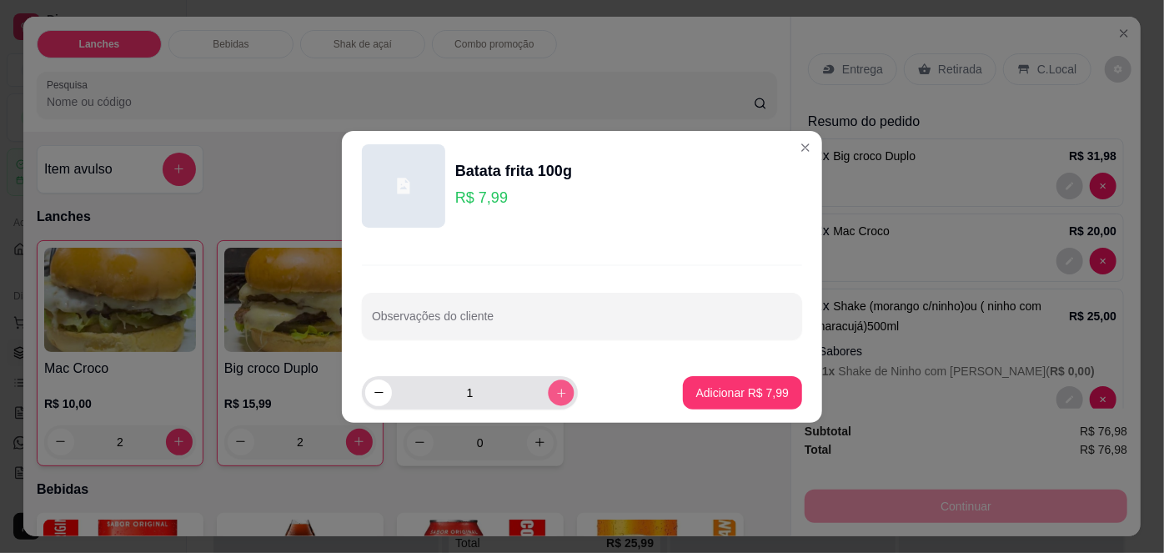
click at [555, 393] on icon "increase-product-quantity" at bounding box center [561, 392] width 13 height 13
type input "2"
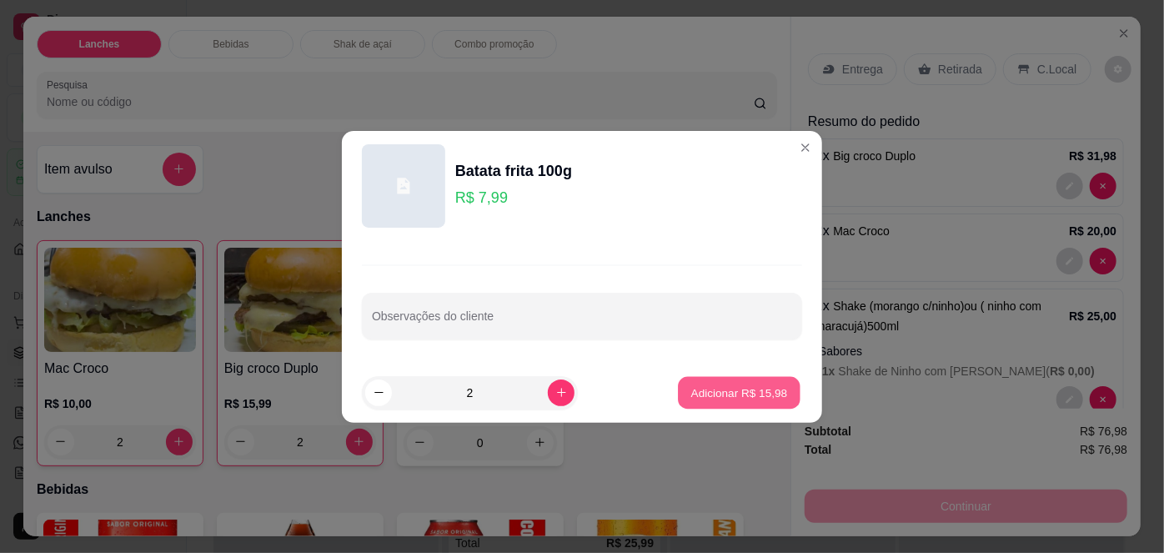
click at [678, 391] on button "Adicionar R$ 15,98" at bounding box center [739, 392] width 123 height 33
type input "2"
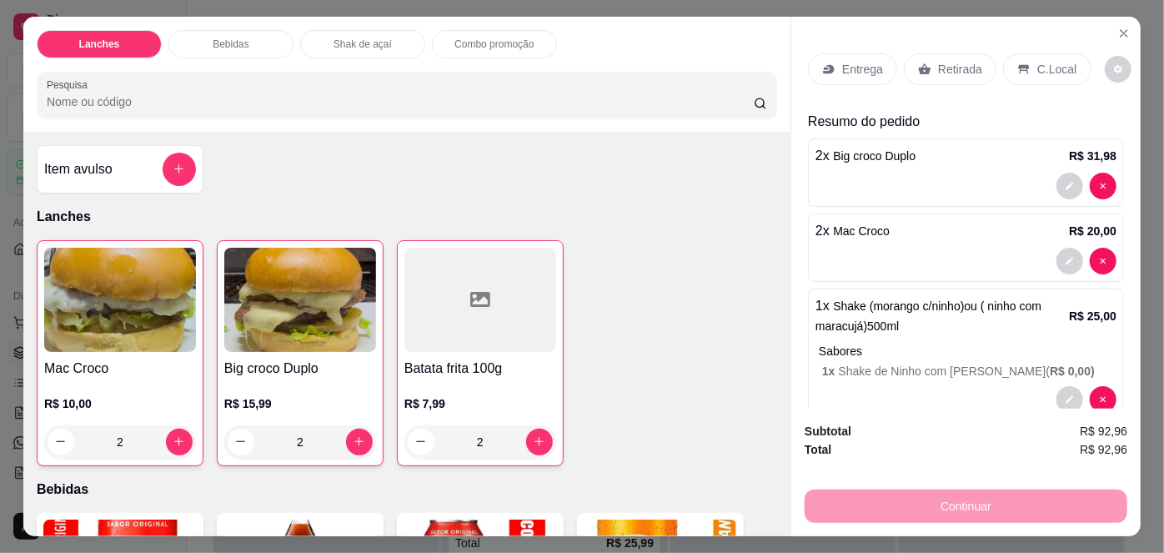
click at [962, 61] on p "Retirada" at bounding box center [960, 69] width 44 height 17
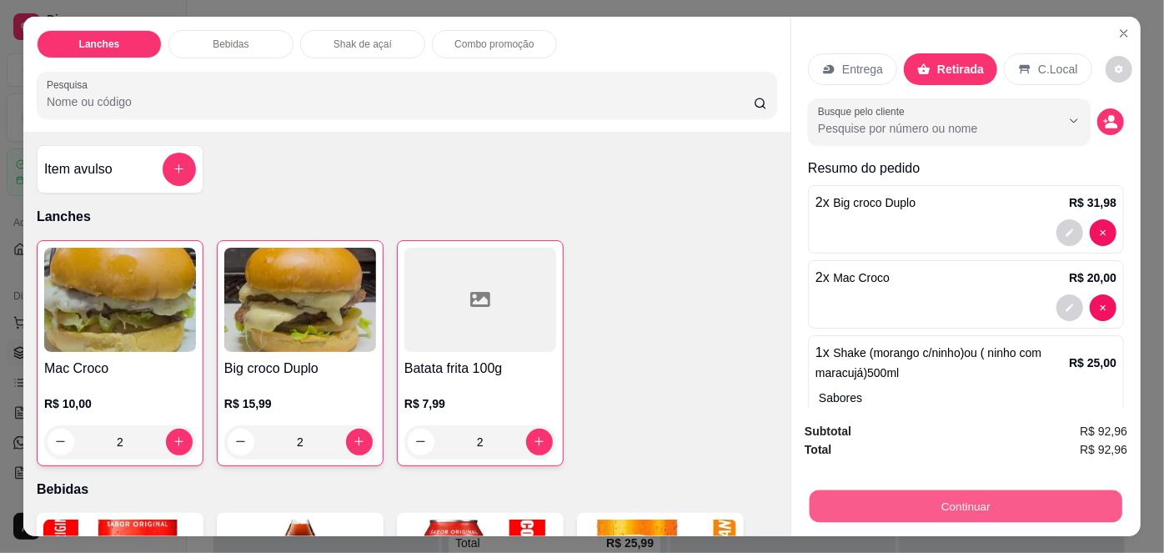
click at [970, 498] on button "Continuar" at bounding box center [966, 506] width 313 height 33
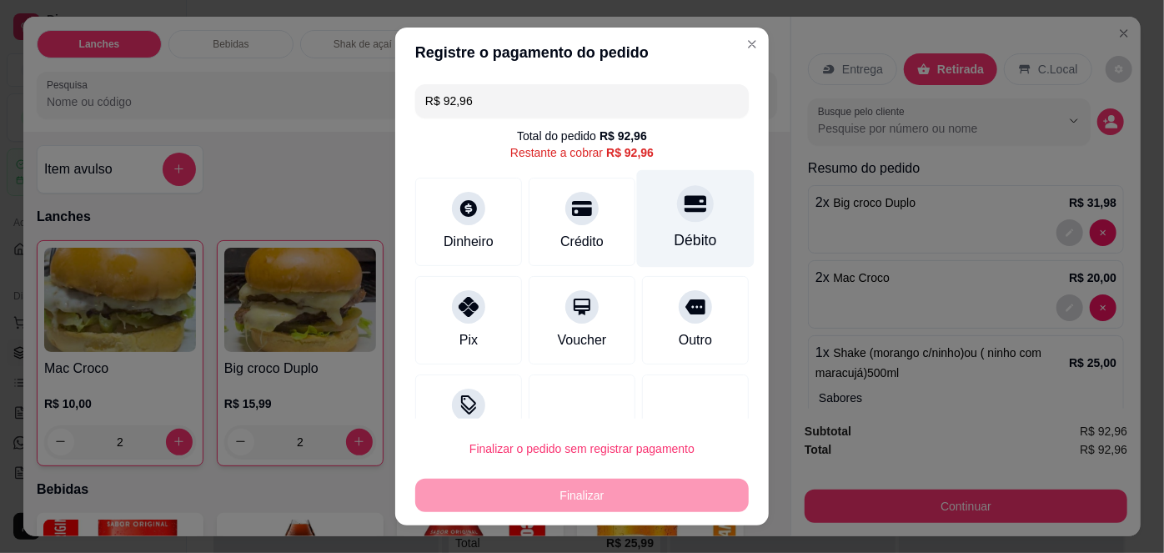
click at [675, 232] on div "Débito" at bounding box center [696, 240] width 43 height 22
type input "R$ 0,00"
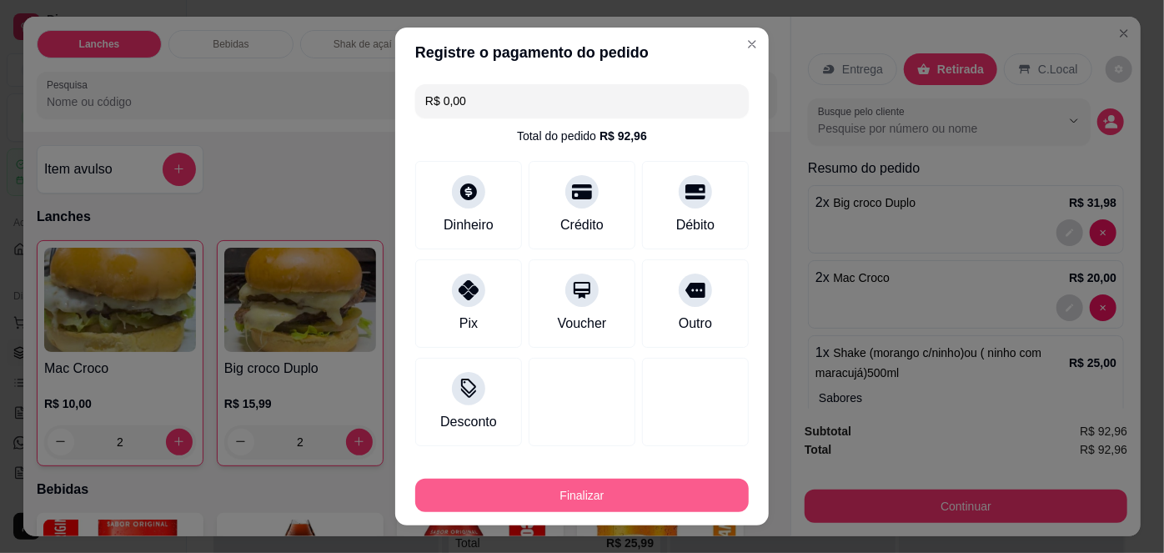
click at [575, 495] on button "Finalizar" at bounding box center [582, 495] width 334 height 33
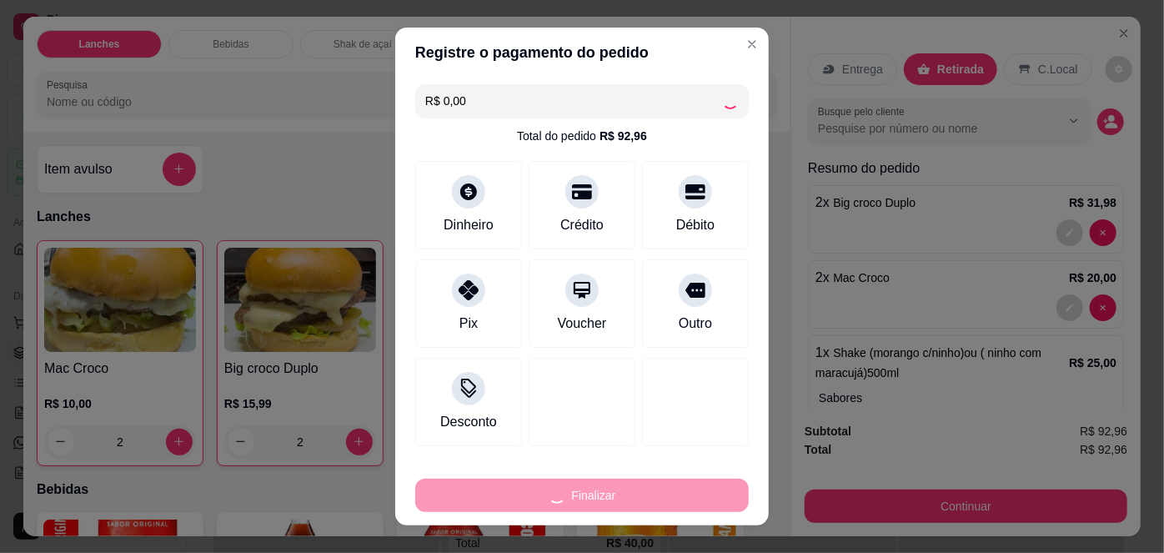
type input "0"
type input "-R$ 92,96"
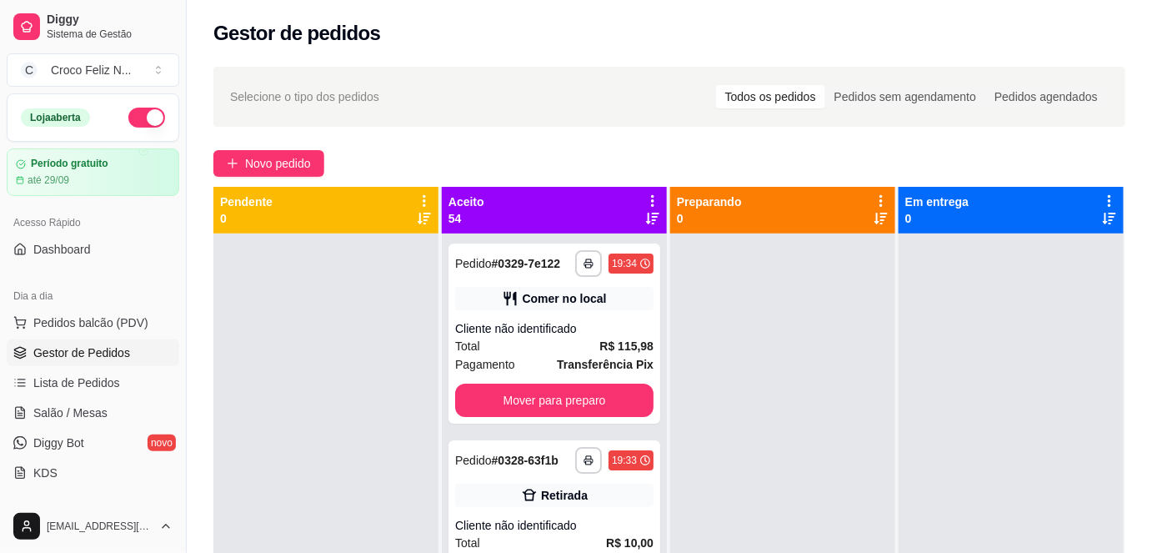
click at [486, 161] on div "Novo pedido" at bounding box center [669, 163] width 912 height 27
click at [564, 157] on div "Novo pedido" at bounding box center [669, 163] width 912 height 27
click at [279, 172] on span "Novo pedido" at bounding box center [278, 163] width 66 height 18
